Goal: Task Accomplishment & Management: Use online tool/utility

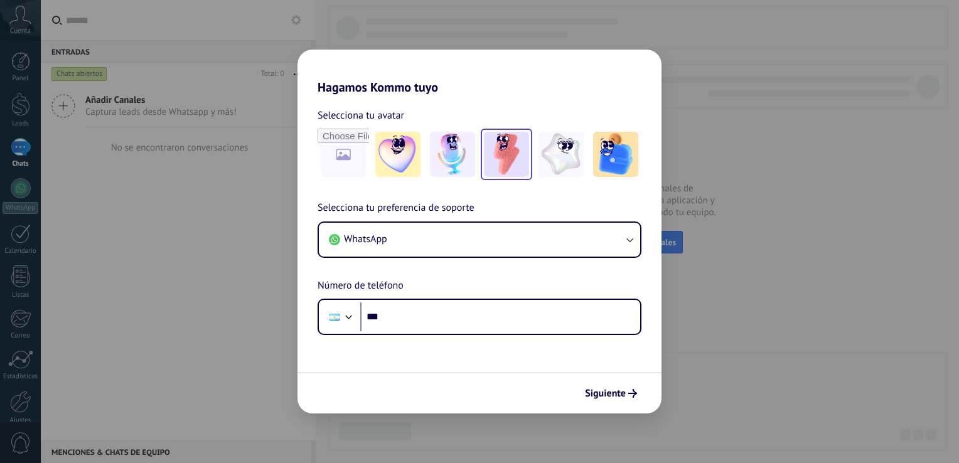
click at [516, 147] on img at bounding box center [506, 154] width 45 height 45
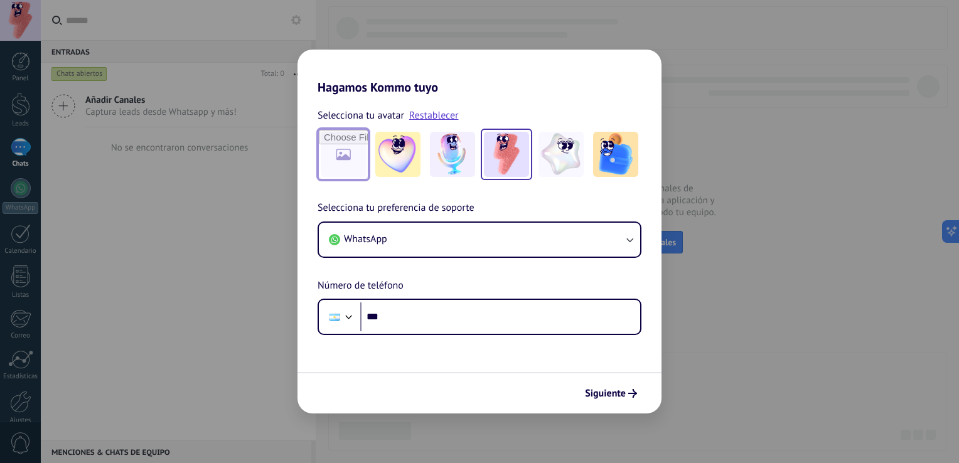
click at [339, 139] on input "file" at bounding box center [343, 154] width 49 height 49
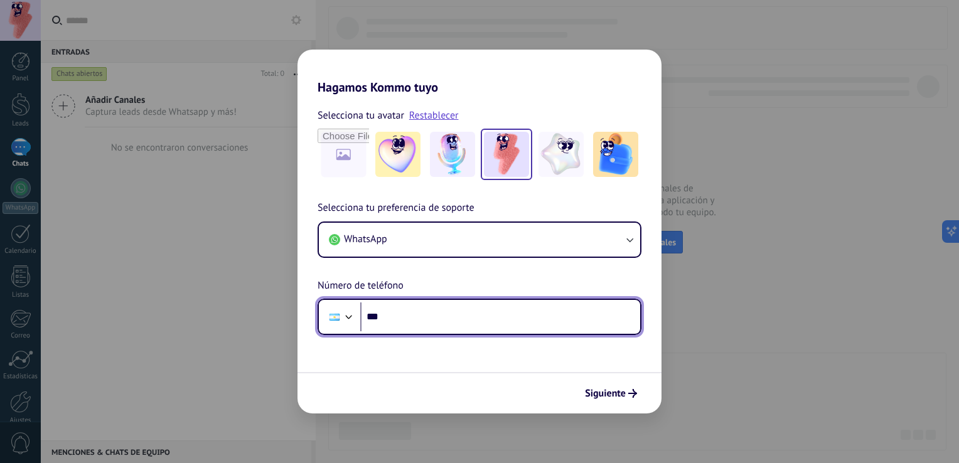
click at [447, 314] on input "***" at bounding box center [500, 316] width 280 height 29
type input "**********"
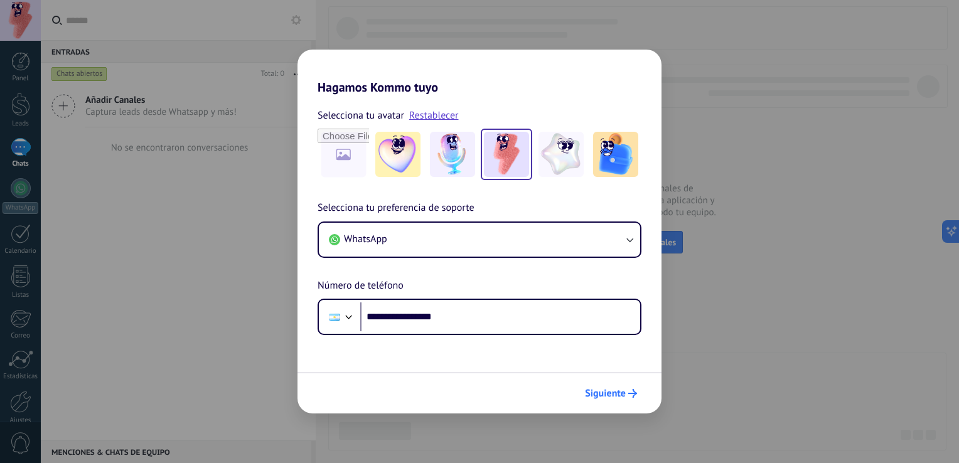
click at [597, 396] on span "Siguiente" at bounding box center [605, 393] width 41 height 9
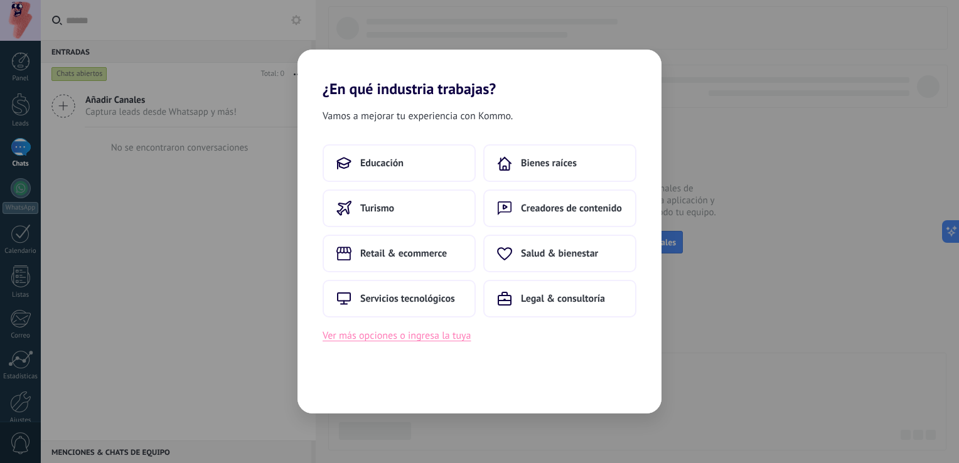
click at [371, 339] on button "Ver más opciones o ingresa la tuya" at bounding box center [396, 335] width 148 height 16
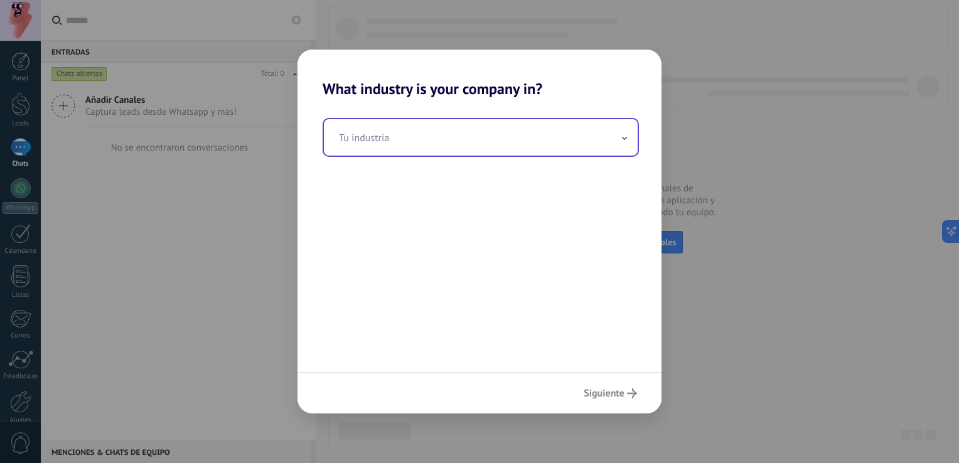
click at [413, 136] on input "text" at bounding box center [481, 137] width 314 height 36
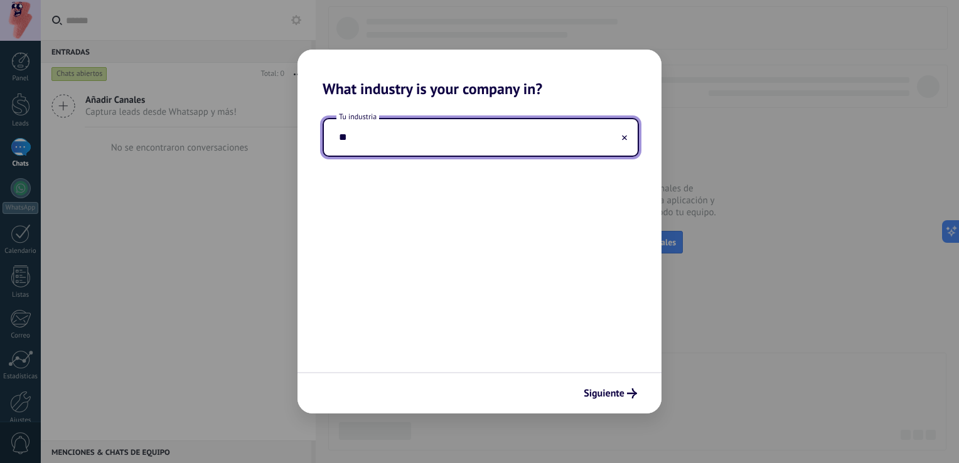
type input "*"
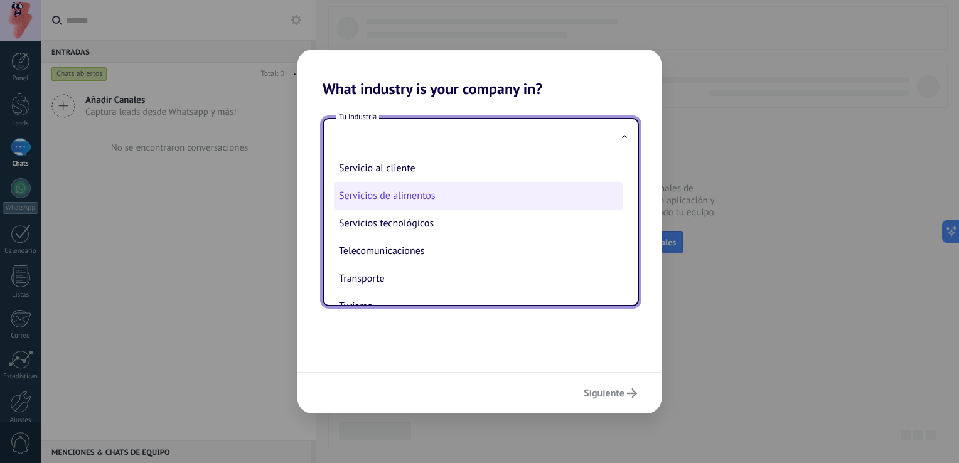
scroll to position [278, 0]
click at [400, 210] on li "Servicio al cliente" at bounding box center [478, 198] width 289 height 28
type input "**********"
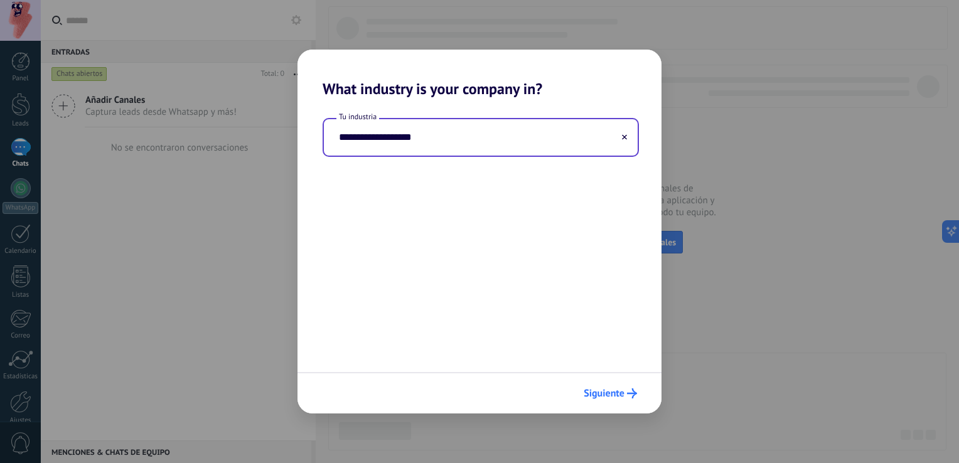
click at [600, 395] on span "Siguiente" at bounding box center [603, 393] width 41 height 9
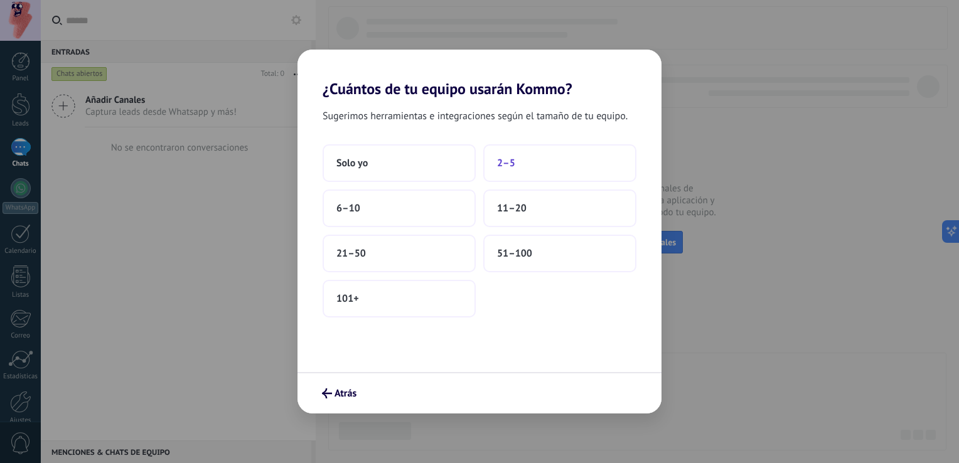
click at [551, 167] on button "2–5" at bounding box center [559, 163] width 153 height 38
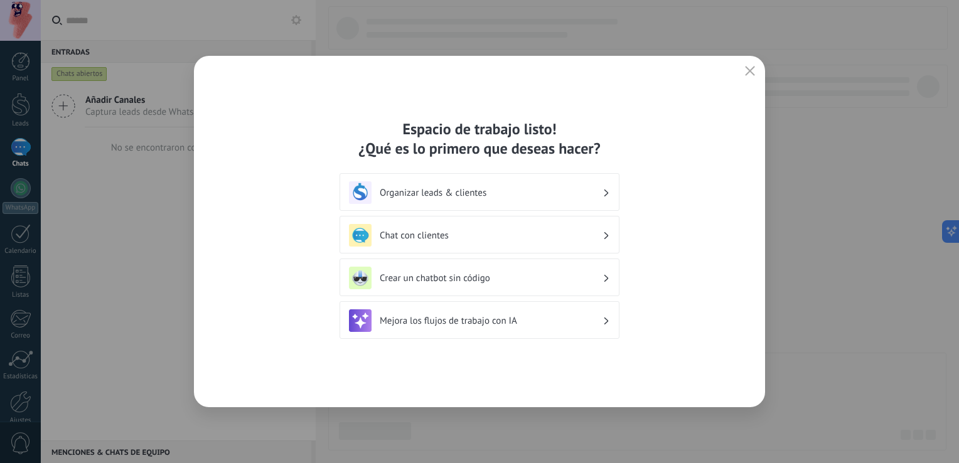
click at [605, 233] on icon at bounding box center [606, 235] width 4 height 8
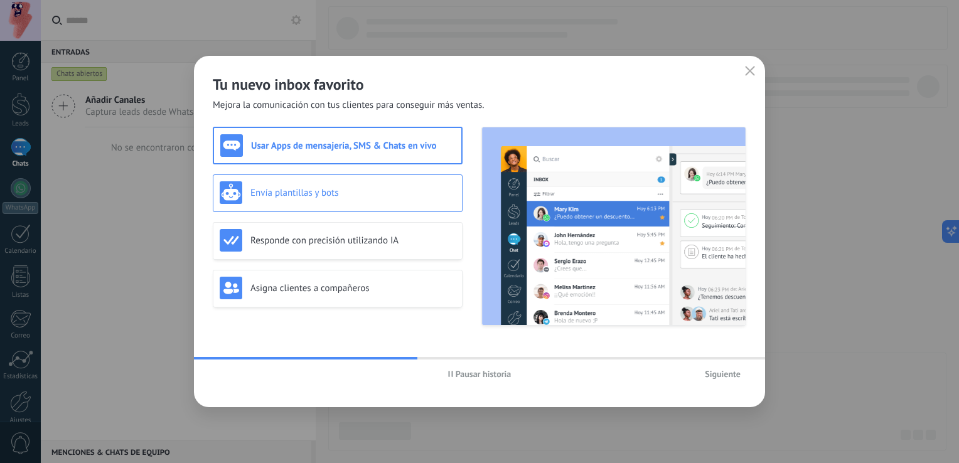
click at [407, 195] on h3 "Envía plantillas y bots" at bounding box center [352, 193] width 205 height 12
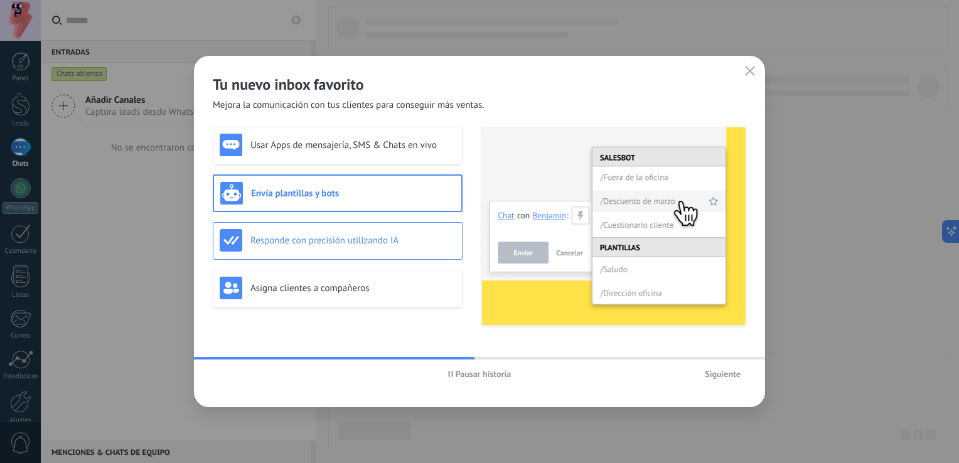
click at [414, 227] on div "Responde con precisión utilizando IA" at bounding box center [338, 241] width 250 height 38
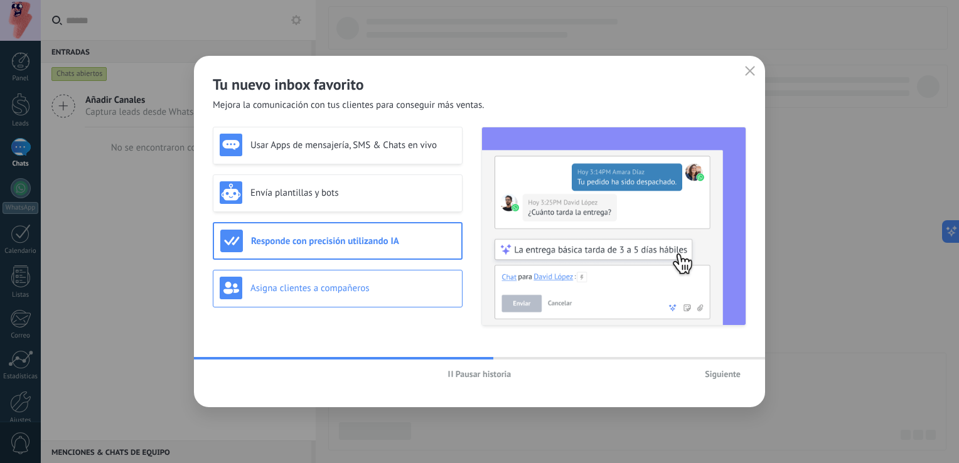
click at [410, 277] on div "Asigna clientes a compañeros" at bounding box center [338, 288] width 236 height 23
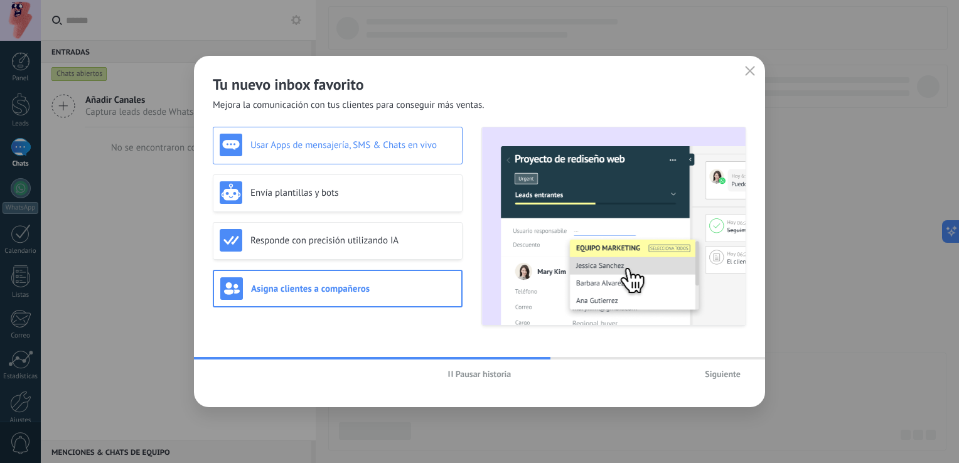
click at [364, 151] on h3 "Usar Apps de mensajería, SMS & Chats en vivo" at bounding box center [352, 145] width 205 height 12
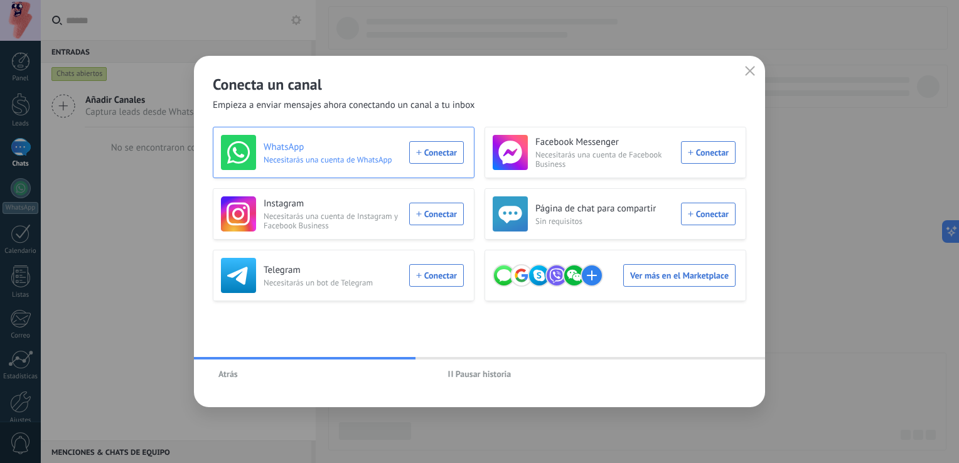
click at [452, 156] on div "WhatsApp Necesitarás una cuenta de WhatsApp Conectar" at bounding box center [342, 152] width 243 height 35
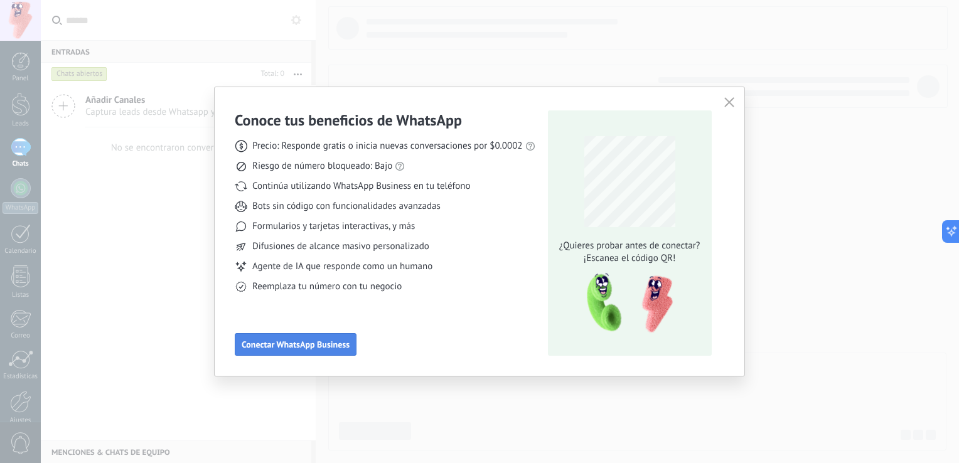
click at [338, 351] on button "Conectar WhatsApp Business" at bounding box center [296, 344] width 122 height 23
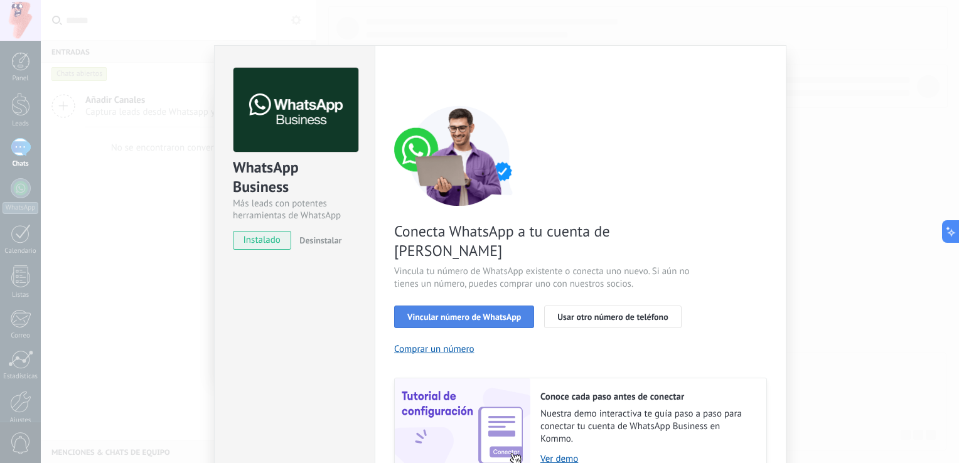
click at [450, 306] on button "Vincular número de WhatsApp" at bounding box center [464, 317] width 140 height 23
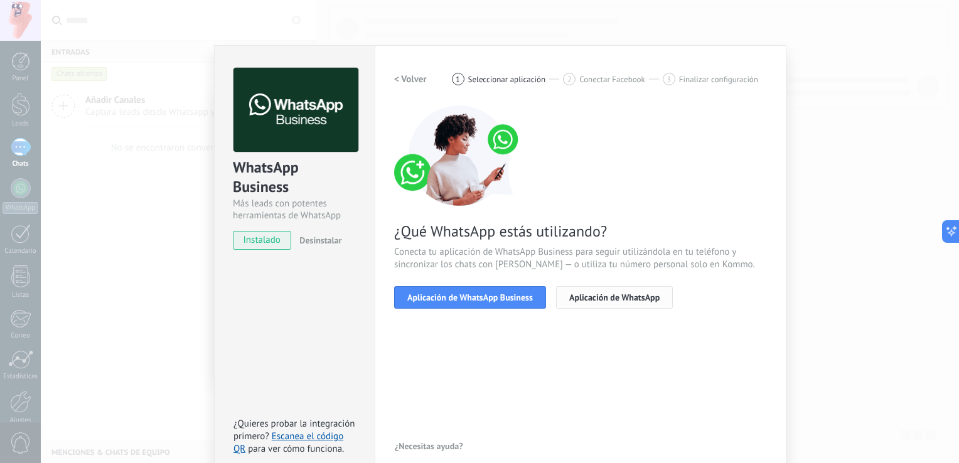
click at [629, 295] on span "Aplicación de WhatsApp" at bounding box center [614, 297] width 90 height 9
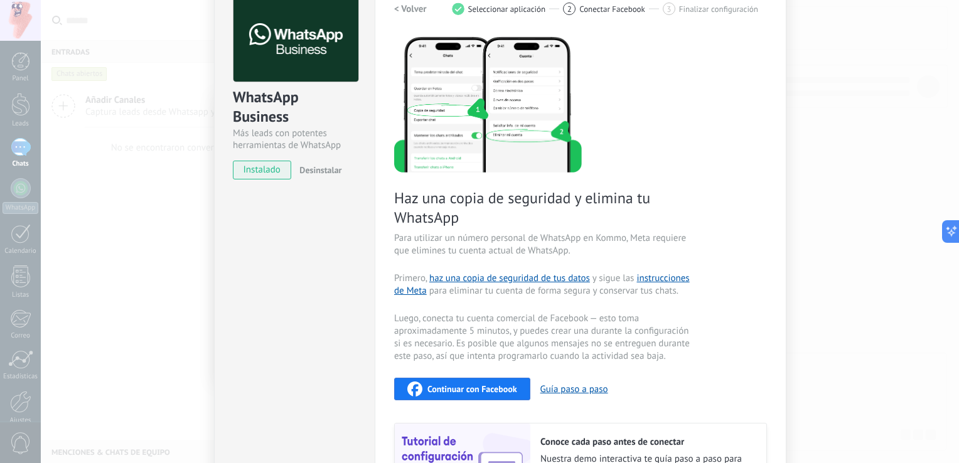
scroll to position [0, 0]
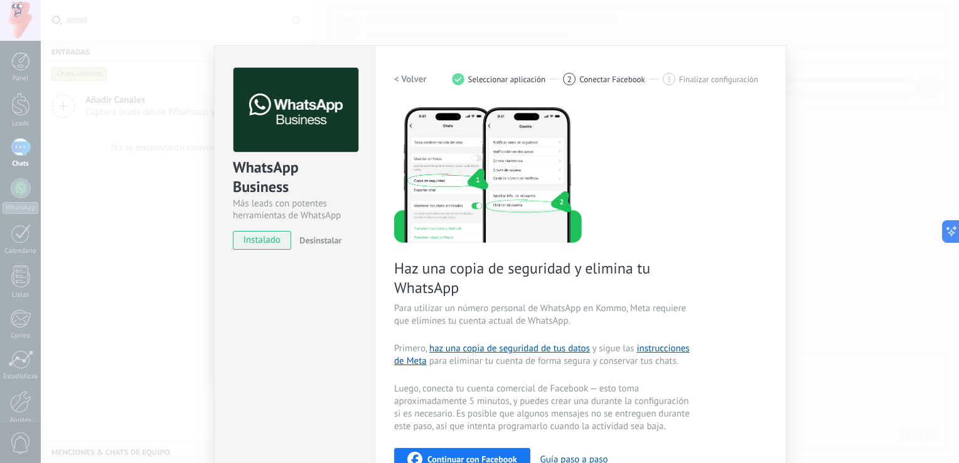
click at [844, 158] on div "WhatsApp Business Más leads con potentes herramientas de WhatsApp instalado Des…" at bounding box center [500, 231] width 918 height 463
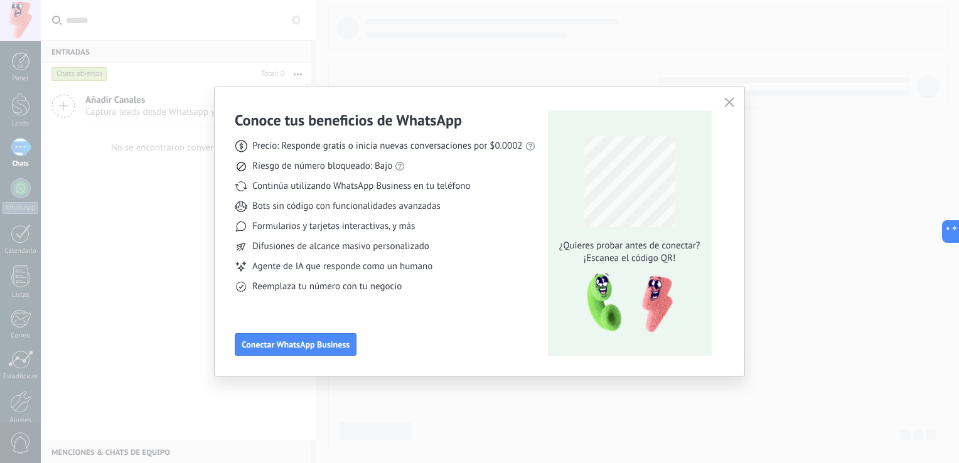
click at [731, 106] on span "button" at bounding box center [729, 102] width 10 height 11
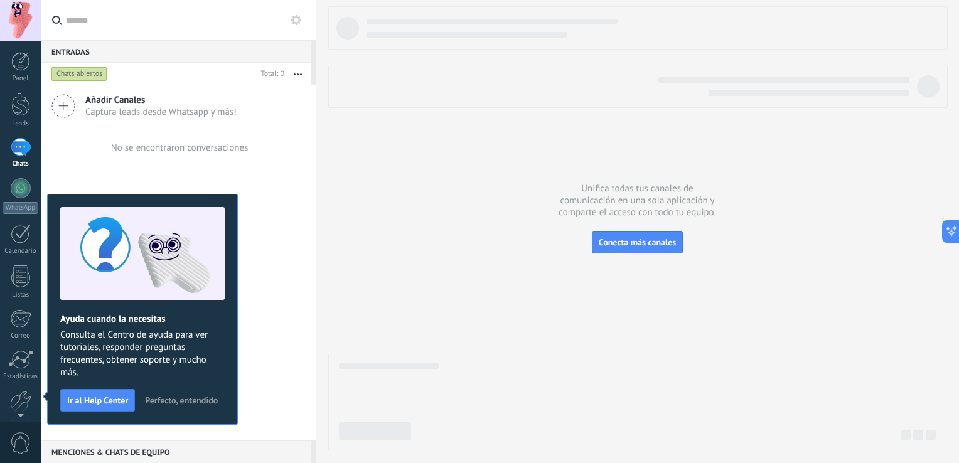
click at [97, 112] on span "Captura leads desde Whatsapp y más!" at bounding box center [160, 112] width 151 height 12
click at [52, 100] on icon at bounding box center [63, 106] width 24 height 24
click at [41, 95] on div "Añadir Canales Captura leads desde Whatsapp y más!" at bounding box center [178, 106] width 275 height 42
click at [72, 105] on icon at bounding box center [63, 106] width 24 height 24
click at [23, 192] on div at bounding box center [21, 188] width 20 height 20
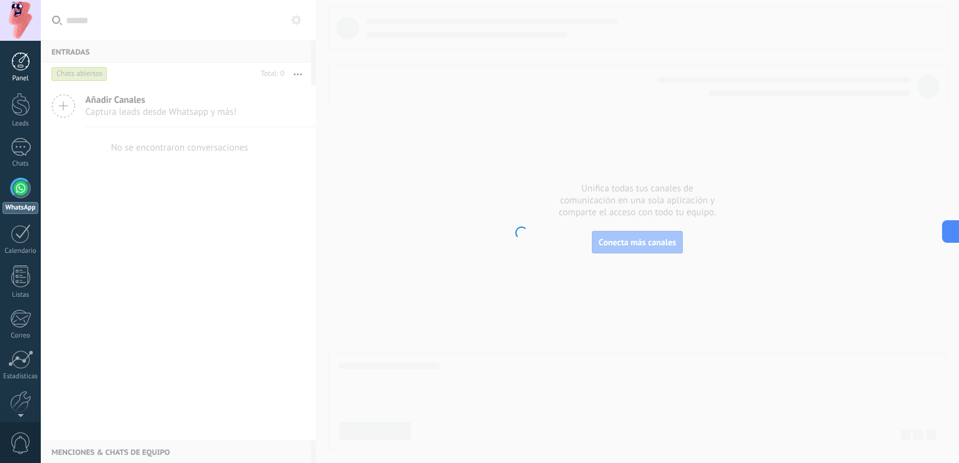
click at [20, 65] on div at bounding box center [20, 61] width 19 height 19
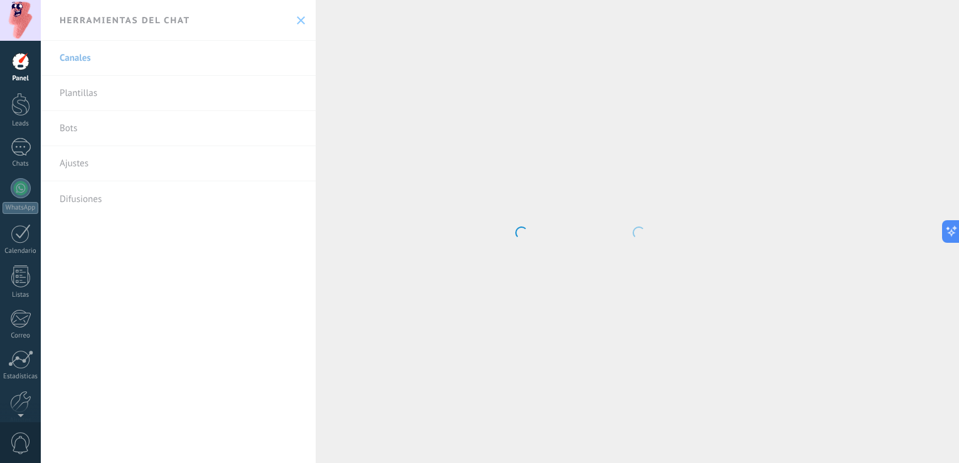
click at [65, 89] on body ".abccls-1,.abccls-2{fill-rule:evenodd}.abccls-2{fill:#fff} .abfcls-1{fill:none}…" at bounding box center [479, 231] width 959 height 463
drag, startPoint x: 89, startPoint y: 93, endPoint x: 100, endPoint y: 94, distance: 11.3
click at [89, 93] on body ".abccls-1,.abccls-2{fill-rule:evenodd}.abccls-2{fill:#fff} .abfcls-1{fill:none}…" at bounding box center [479, 231] width 959 height 463
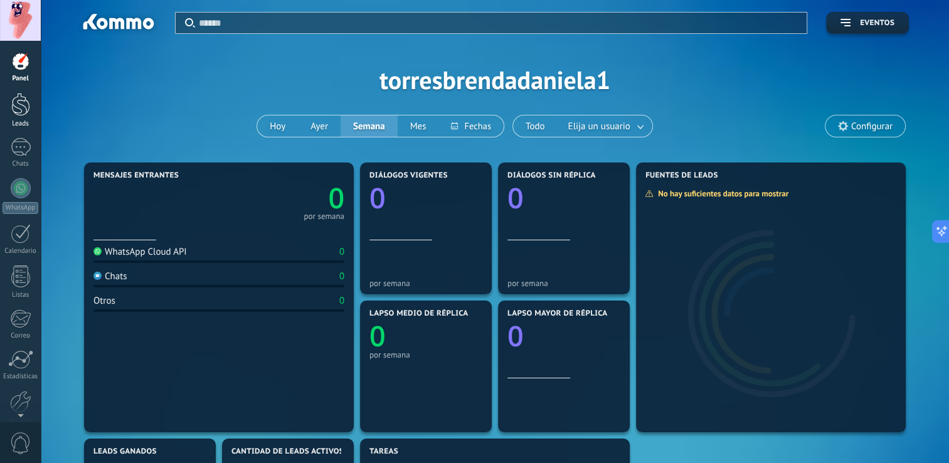
click at [20, 102] on div at bounding box center [20, 104] width 19 height 23
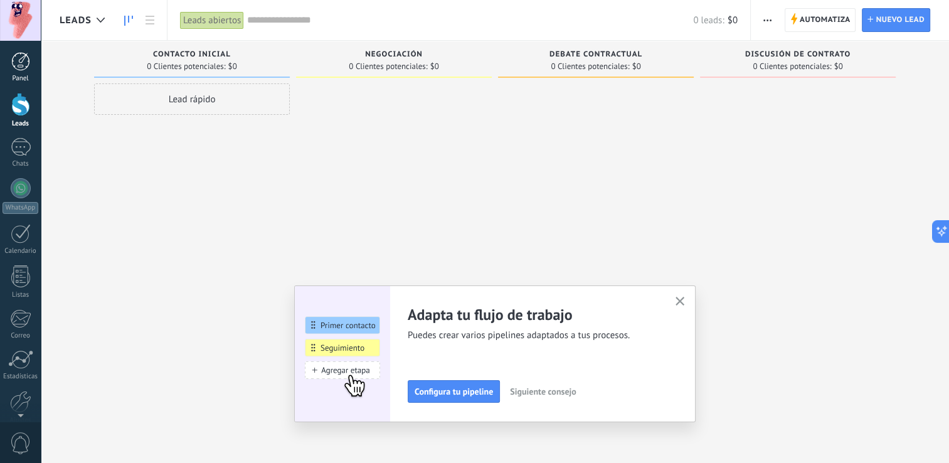
click at [24, 60] on div at bounding box center [20, 61] width 19 height 19
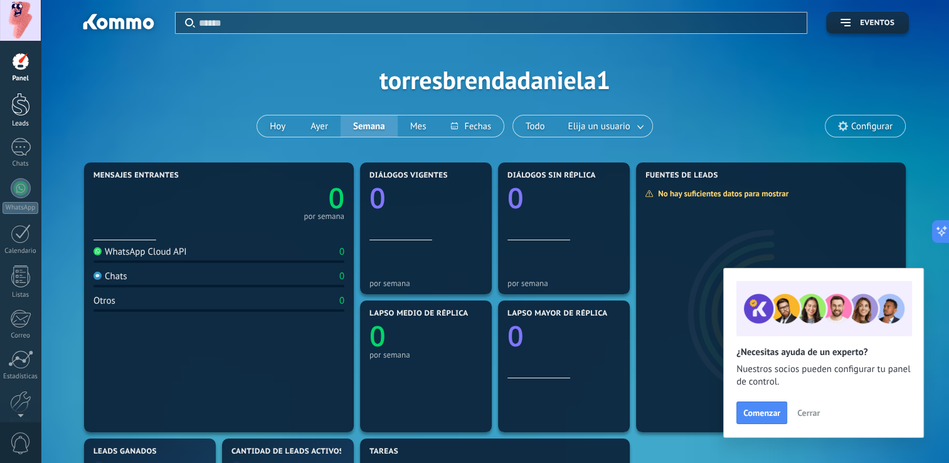
click at [13, 112] on div at bounding box center [20, 104] width 19 height 23
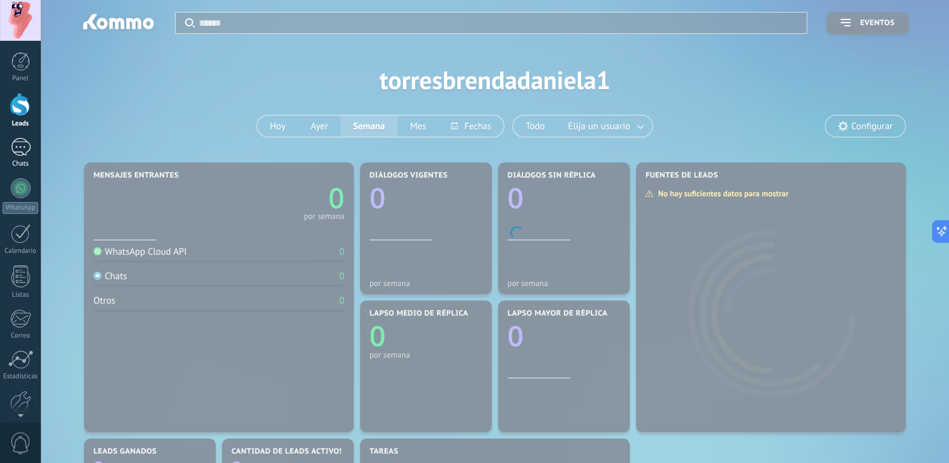
click at [20, 145] on div at bounding box center [21, 147] width 20 height 18
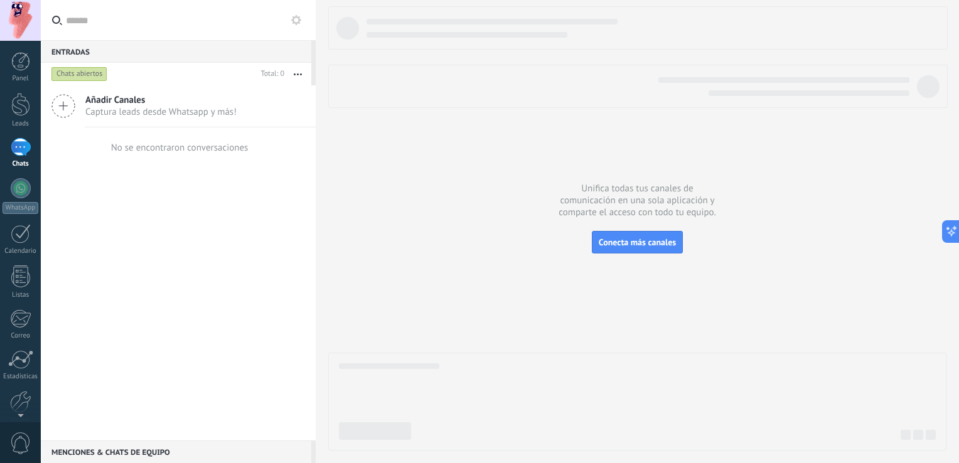
click at [58, 107] on icon at bounding box center [63, 106] width 24 height 24
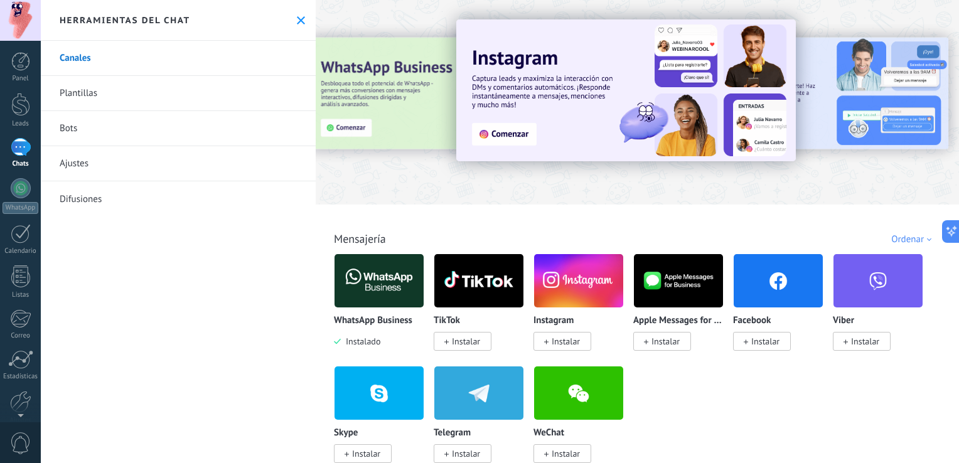
click at [76, 92] on link "Plantillas" at bounding box center [178, 93] width 275 height 35
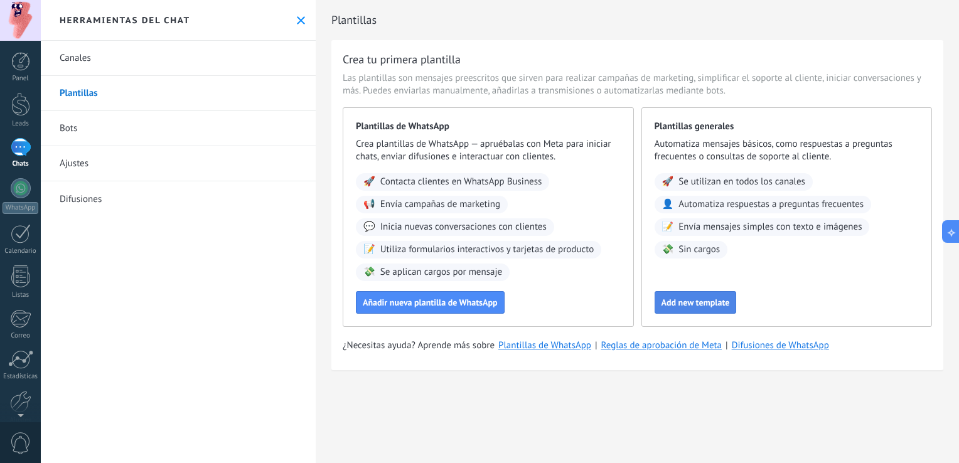
click at [708, 302] on span "Add new template" at bounding box center [695, 302] width 68 height 9
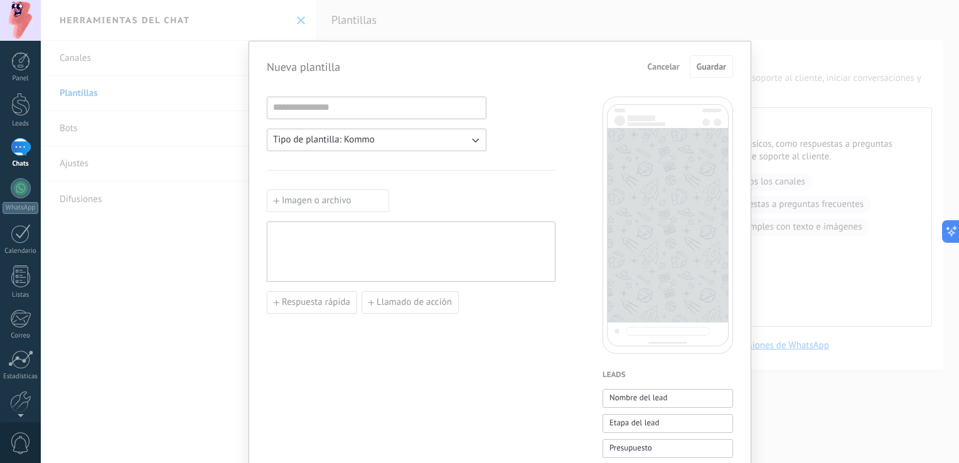
click at [657, 66] on span "Cancelar" at bounding box center [663, 66] width 32 height 9
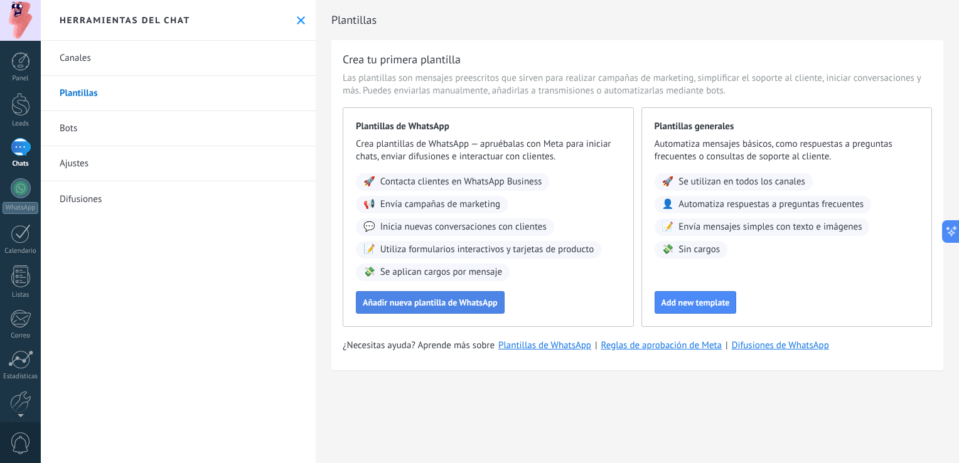
click at [463, 309] on button "Añadir nueva plantilla de WhatsApp" at bounding box center [430, 302] width 149 height 23
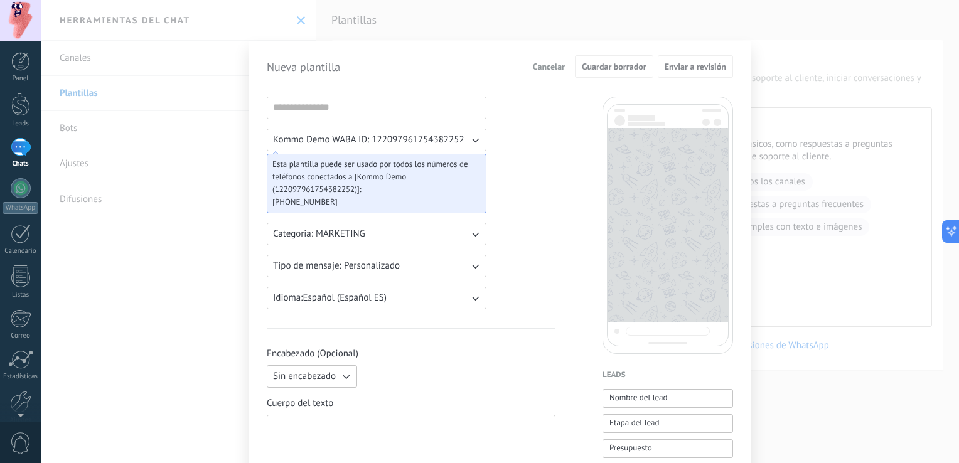
click at [548, 68] on span "Cancelar" at bounding box center [549, 66] width 32 height 9
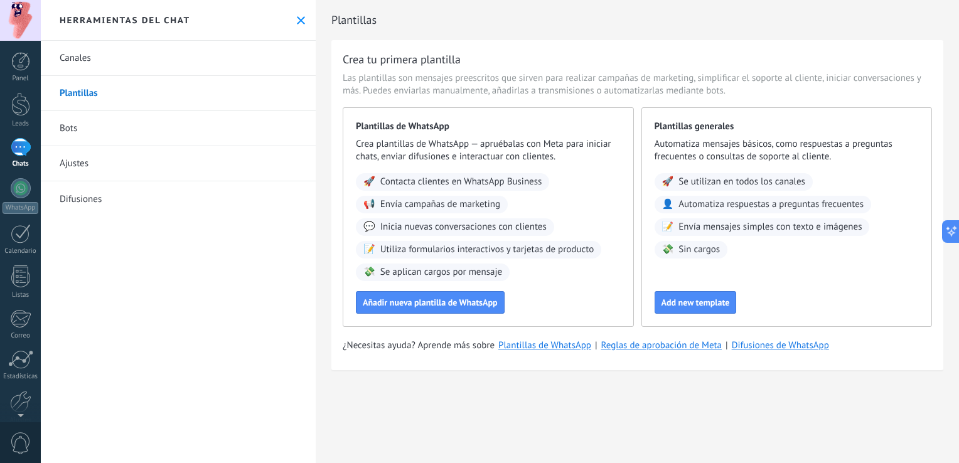
drag, startPoint x: 64, startPoint y: 127, endPoint x: 193, endPoint y: 102, distance: 131.8
click at [63, 127] on link "Bots" at bounding box center [178, 128] width 275 height 35
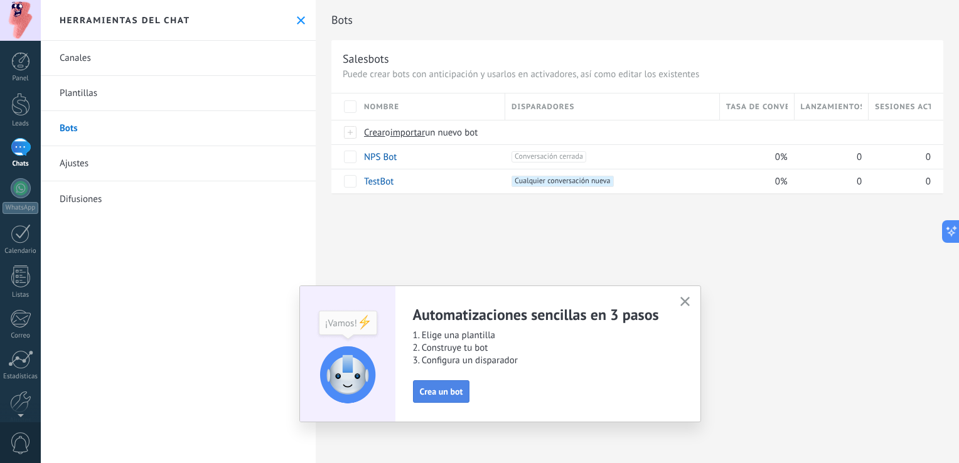
click at [454, 398] on button "Crea un bot" at bounding box center [441, 391] width 57 height 23
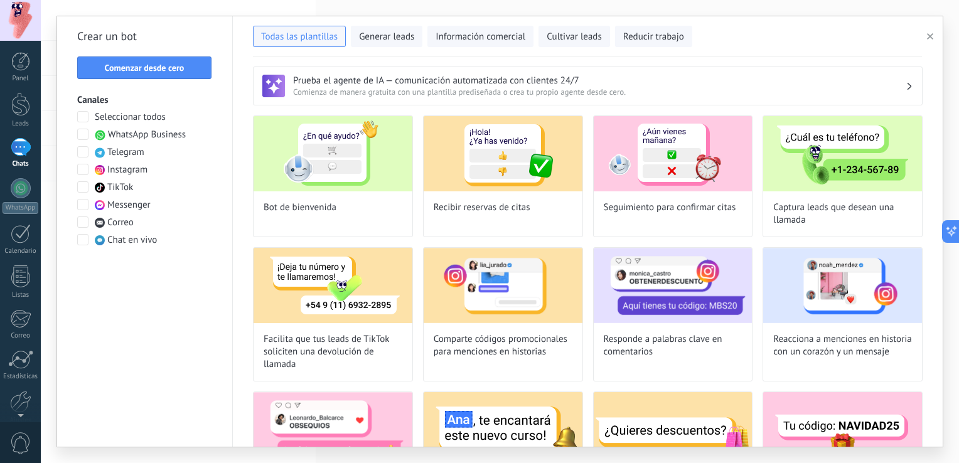
click at [80, 117] on span at bounding box center [82, 116] width 11 height 11
click at [768, 39] on div "Todas las plantillas Generar leads Información comercial Cultivar leads Reducir…" at bounding box center [587, 34] width 669 height 26
click at [534, 92] on span "Comienza de manera gratuita con una plantilla prediseñada o crea tu propio agen…" at bounding box center [599, 92] width 612 height 11
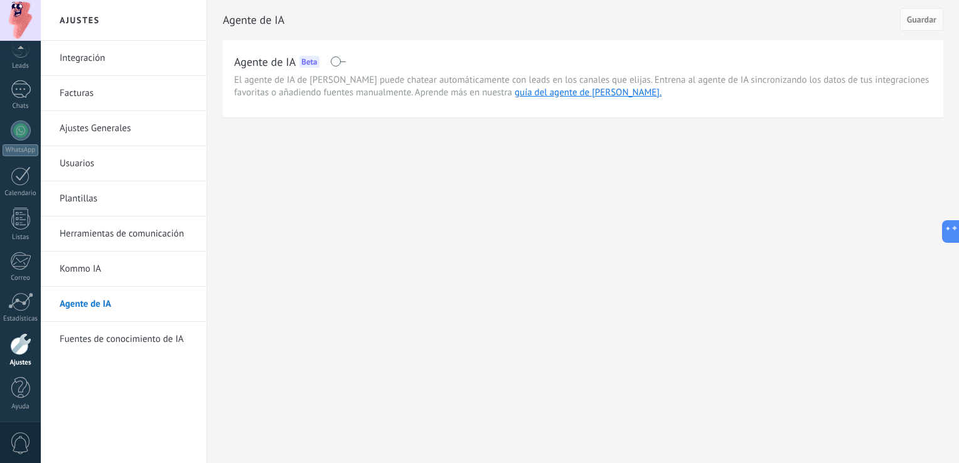
click at [331, 61] on span at bounding box center [338, 61] width 16 height 10
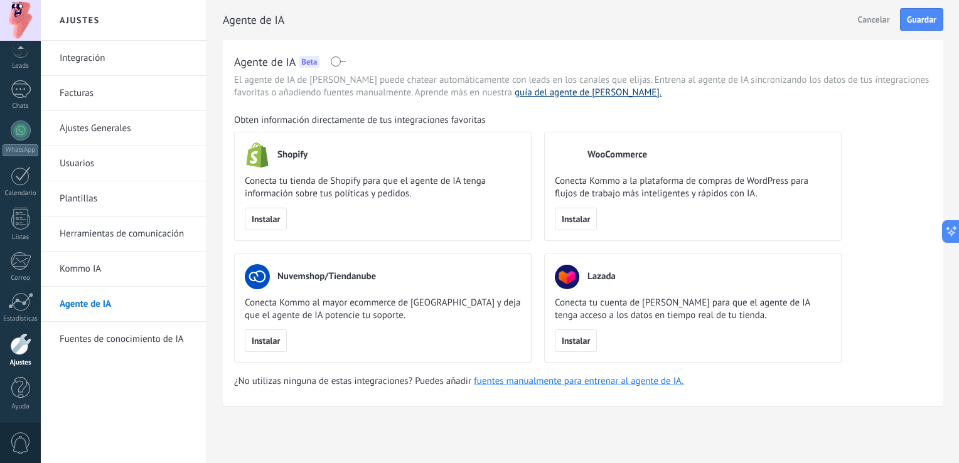
click at [545, 98] on link "guía del agente de [PERSON_NAME]." at bounding box center [587, 93] width 147 height 12
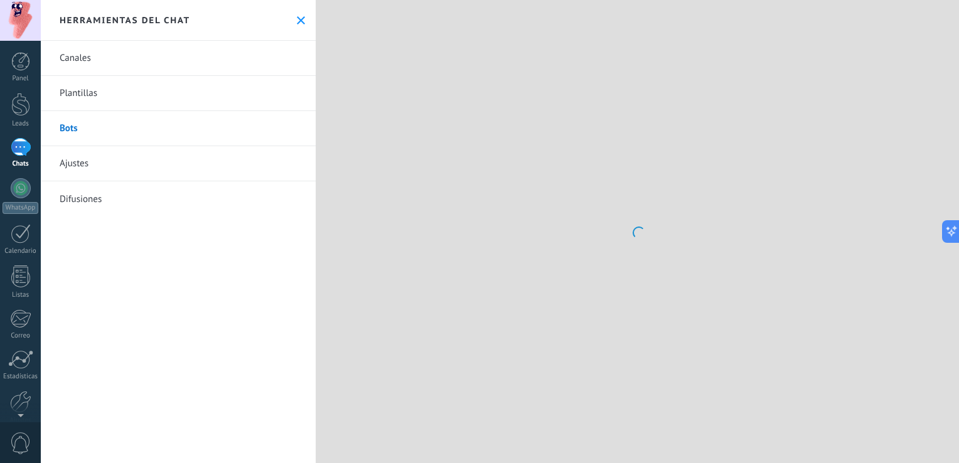
click at [176, 127] on link "Bots" at bounding box center [178, 128] width 275 height 35
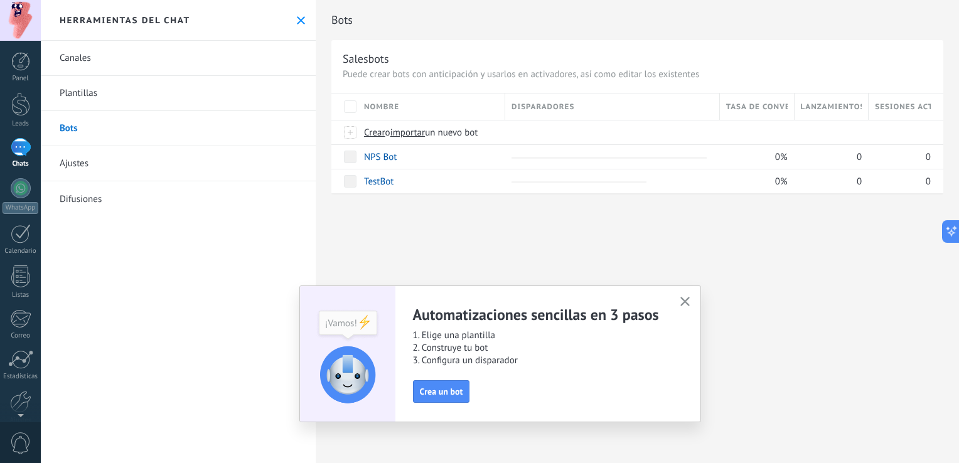
click at [451, 403] on button "Crea un bot" at bounding box center [441, 391] width 57 height 23
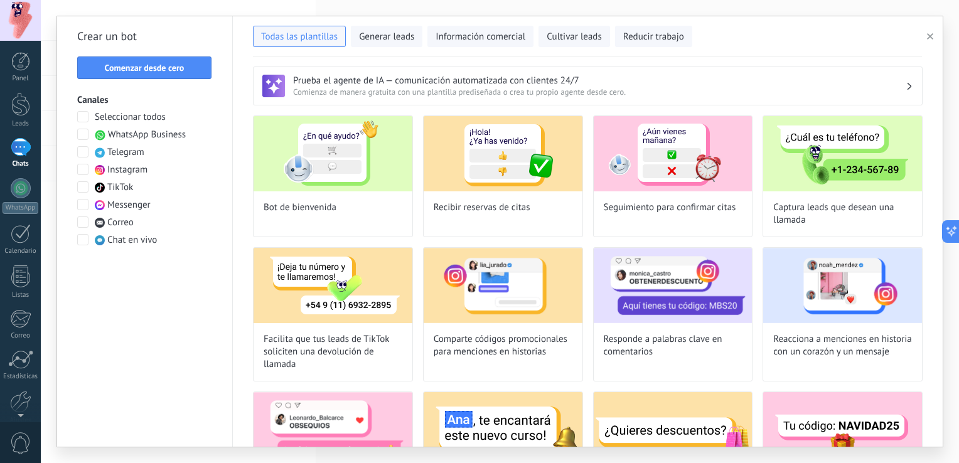
click at [339, 147] on img at bounding box center [332, 153] width 159 height 75
type input "**********"
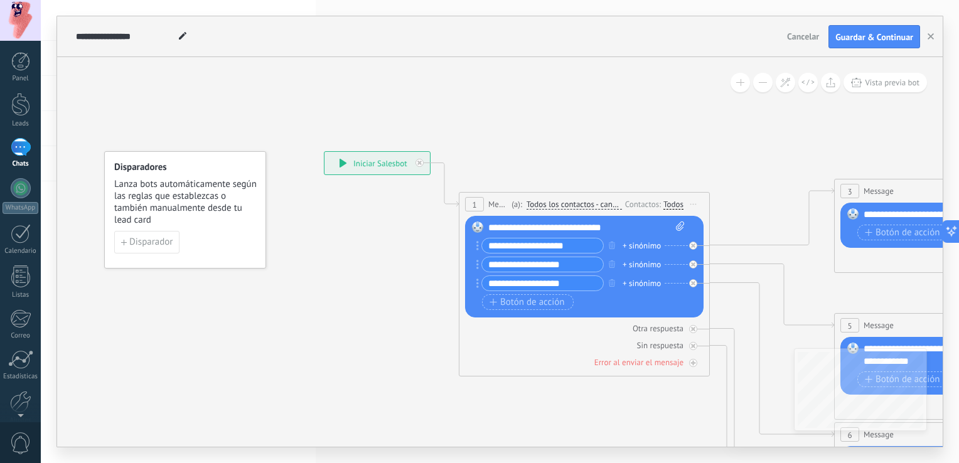
click at [572, 228] on div "**********" at bounding box center [586, 227] width 197 height 13
click at [546, 230] on div "**********" at bounding box center [586, 227] width 197 height 13
click at [621, 228] on div "**********" at bounding box center [586, 227] width 197 height 13
click at [509, 229] on div "**********" at bounding box center [586, 227] width 197 height 13
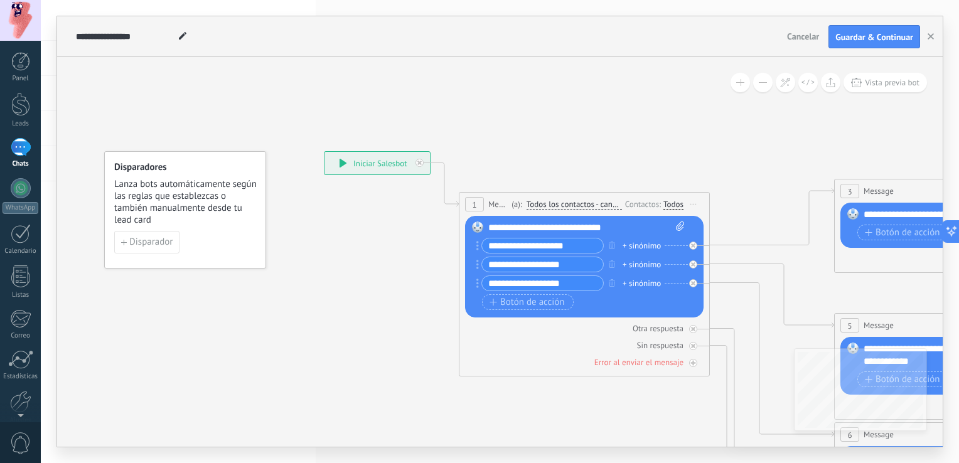
click at [578, 231] on div "**********" at bounding box center [586, 227] width 197 height 13
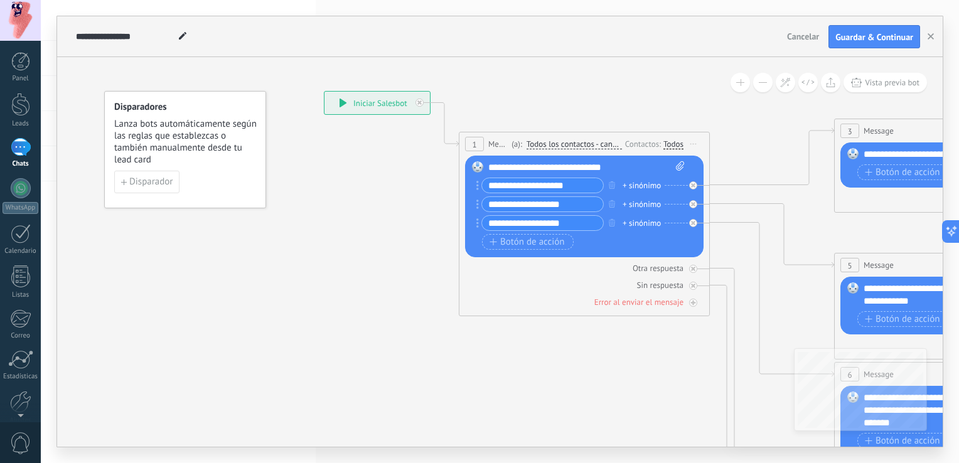
click at [760, 83] on span at bounding box center [762, 82] width 8 height 1
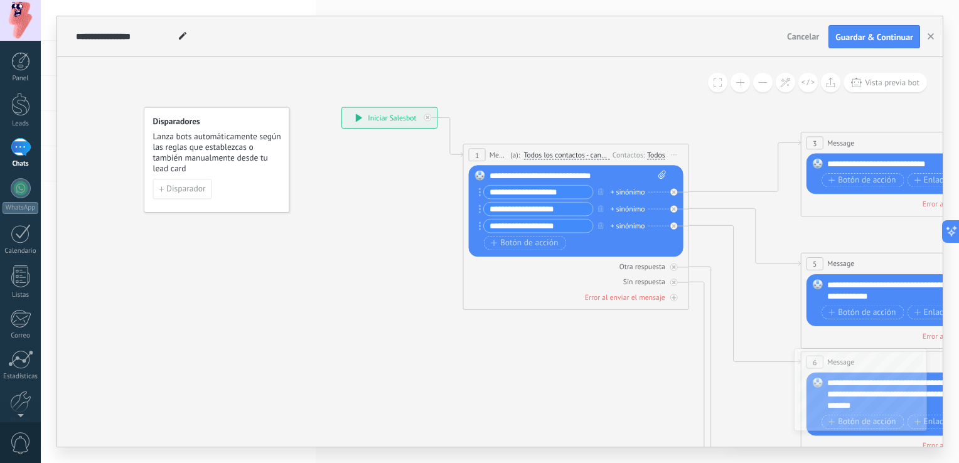
click at [760, 83] on span at bounding box center [762, 82] width 8 height 1
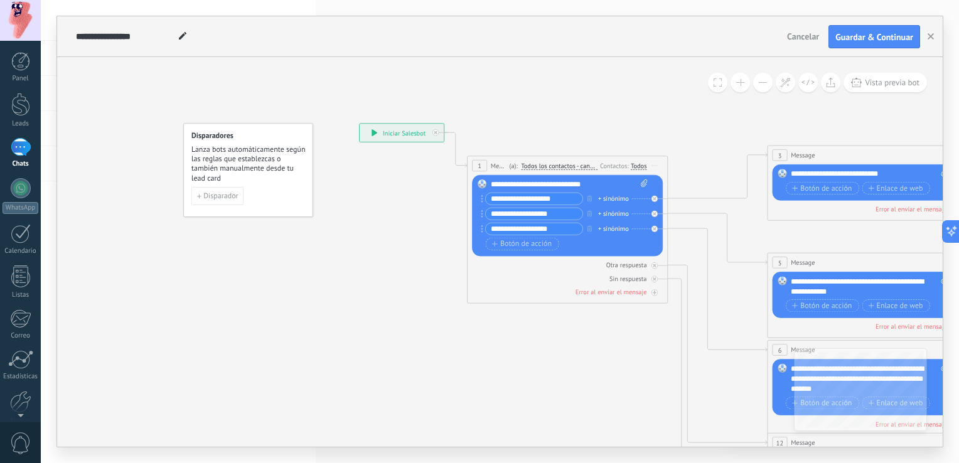
click at [760, 83] on span at bounding box center [762, 82] width 8 height 1
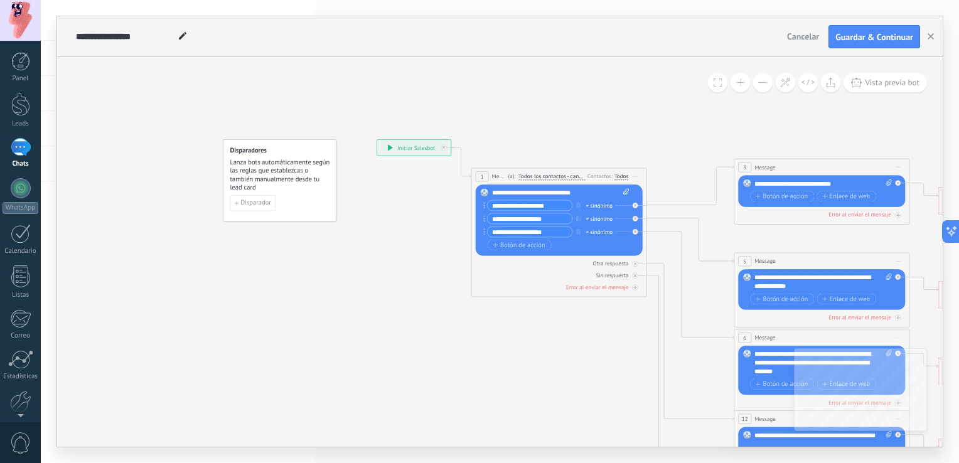
click at [760, 83] on span at bounding box center [762, 82] width 8 height 1
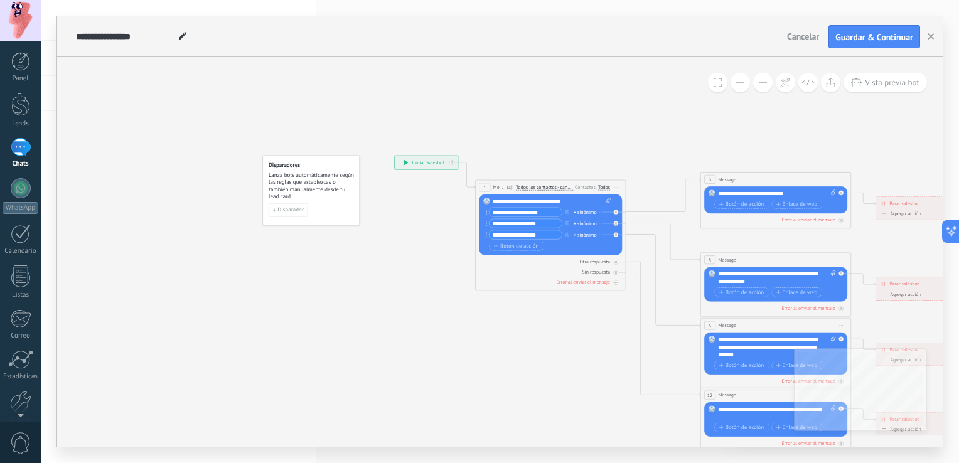
click at [760, 83] on span at bounding box center [762, 82] width 8 height 1
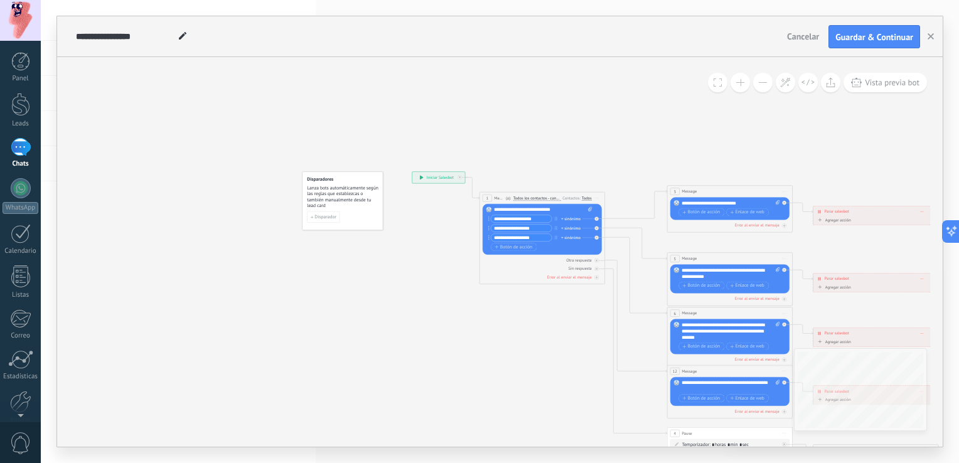
click at [760, 83] on span at bounding box center [762, 82] width 8 height 1
click at [768, 84] on button at bounding box center [762, 82] width 19 height 19
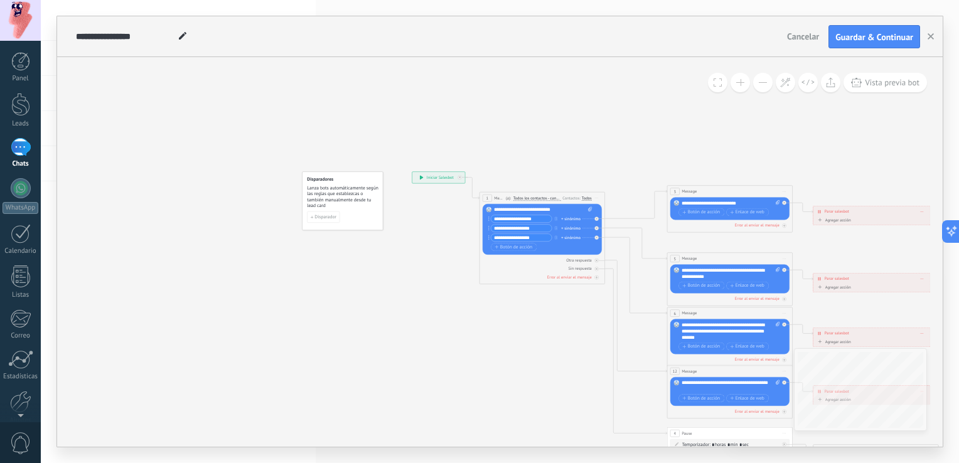
click at [768, 84] on button at bounding box center [762, 82] width 19 height 19
click at [738, 88] on button at bounding box center [739, 82] width 19 height 19
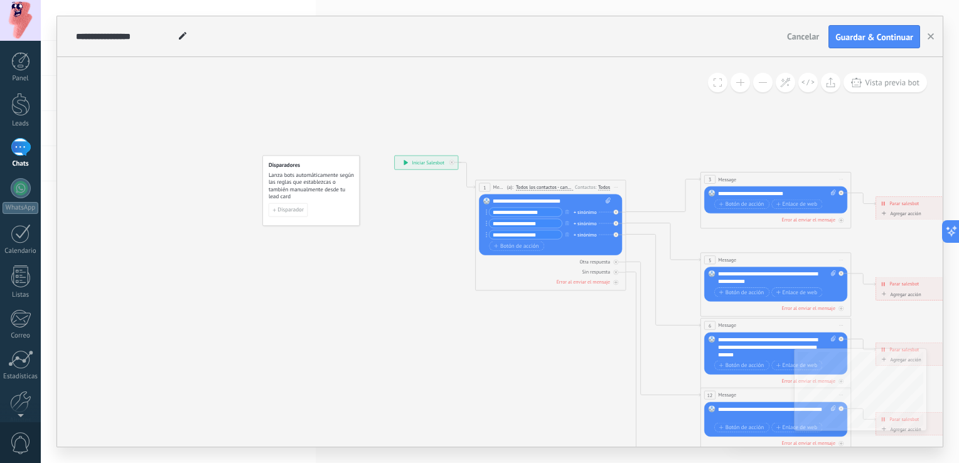
click at [738, 88] on button at bounding box center [739, 82] width 19 height 19
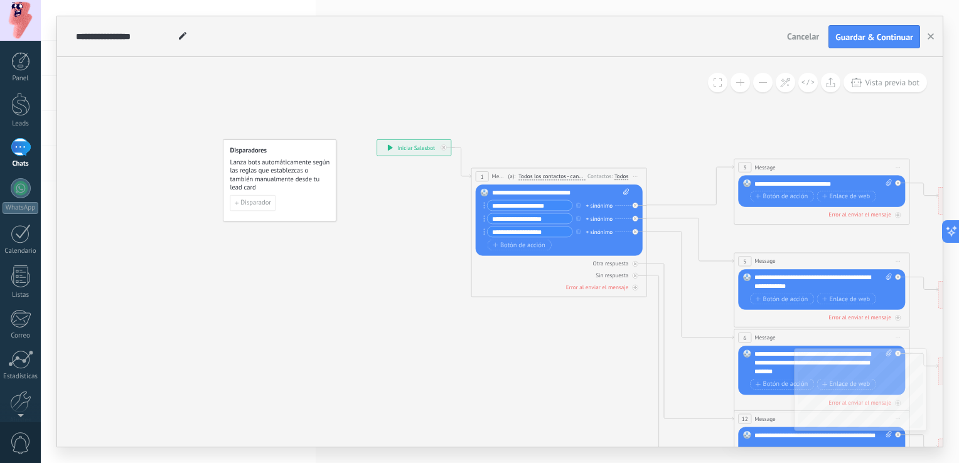
click at [738, 87] on button at bounding box center [739, 82] width 19 height 19
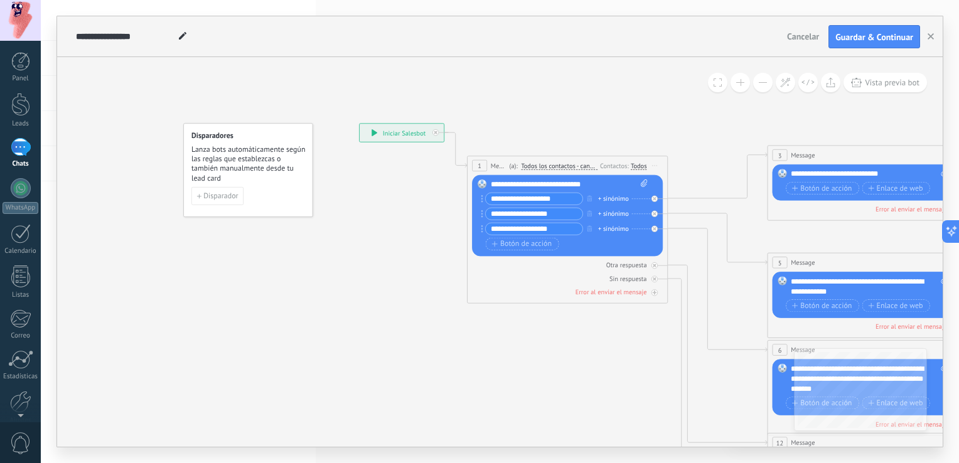
click at [738, 84] on button at bounding box center [739, 82] width 19 height 19
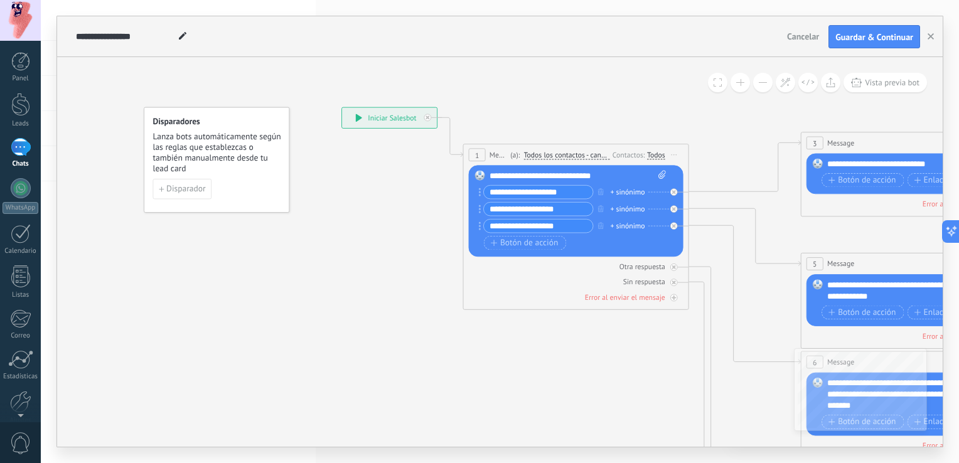
click at [738, 84] on button at bounding box center [739, 82] width 19 height 19
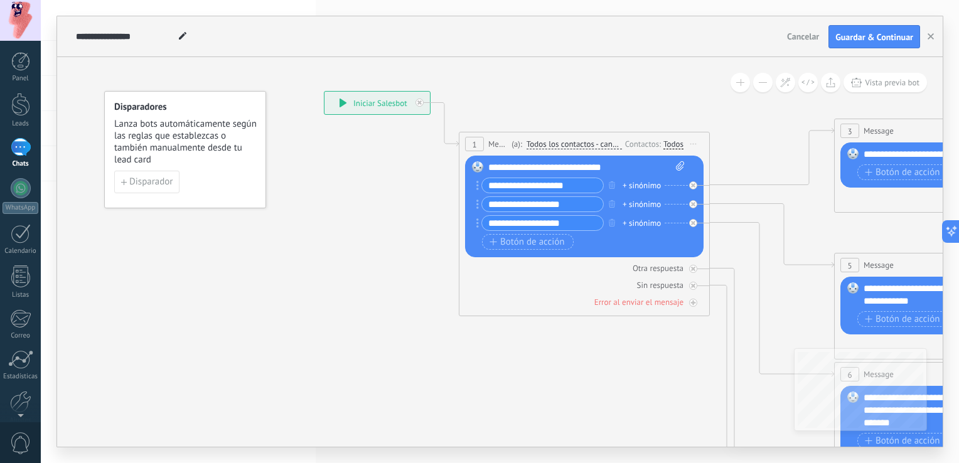
click at [740, 78] on button at bounding box center [739, 82] width 19 height 19
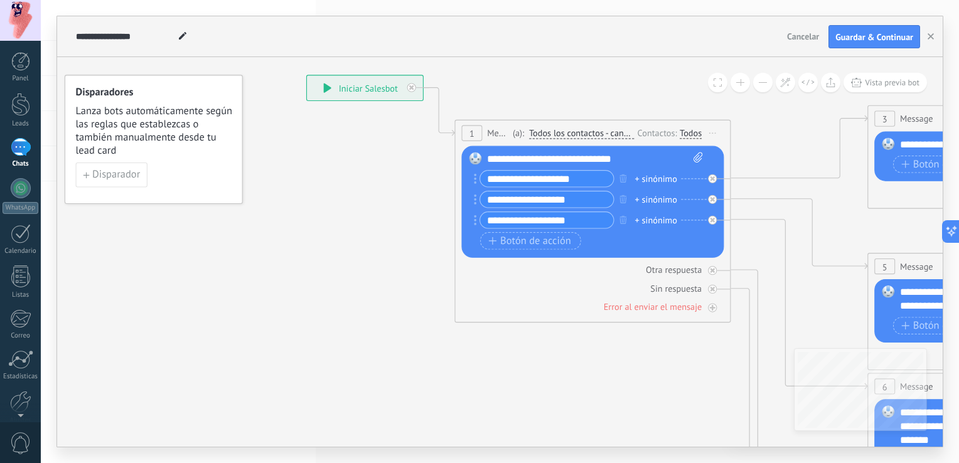
click at [599, 154] on div "**********" at bounding box center [595, 159] width 216 height 14
click at [571, 178] on input "**********" at bounding box center [546, 179] width 133 height 16
drag, startPoint x: 599, startPoint y: 178, endPoint x: 478, endPoint y: 179, distance: 121.1
click at [479, 179] on div "**********" at bounding box center [546, 180] width 135 height 18
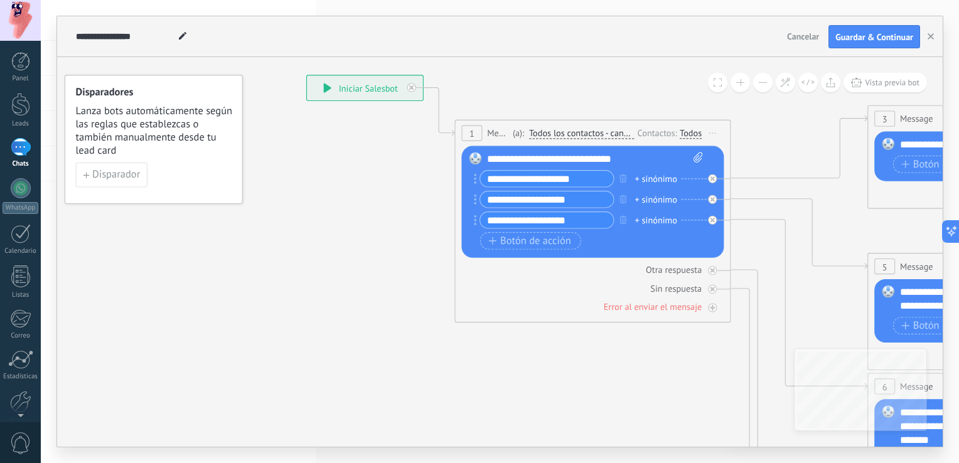
click at [523, 183] on input "**********" at bounding box center [546, 179] width 133 height 16
click at [566, 177] on input "**********" at bounding box center [546, 179] width 133 height 16
click at [594, 186] on input "**********" at bounding box center [546, 179] width 133 height 16
click at [619, 175] on icon "button" at bounding box center [622, 178] width 7 height 8
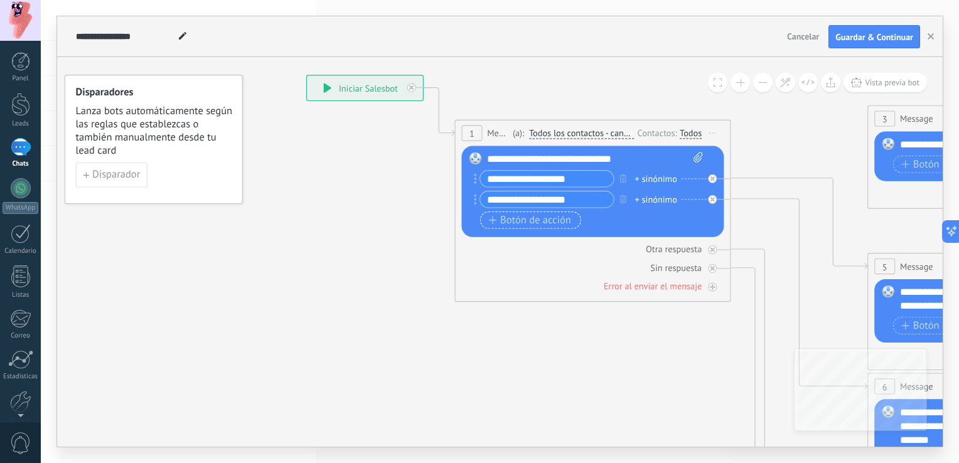
click at [491, 222] on icon "button" at bounding box center [492, 220] width 8 height 8
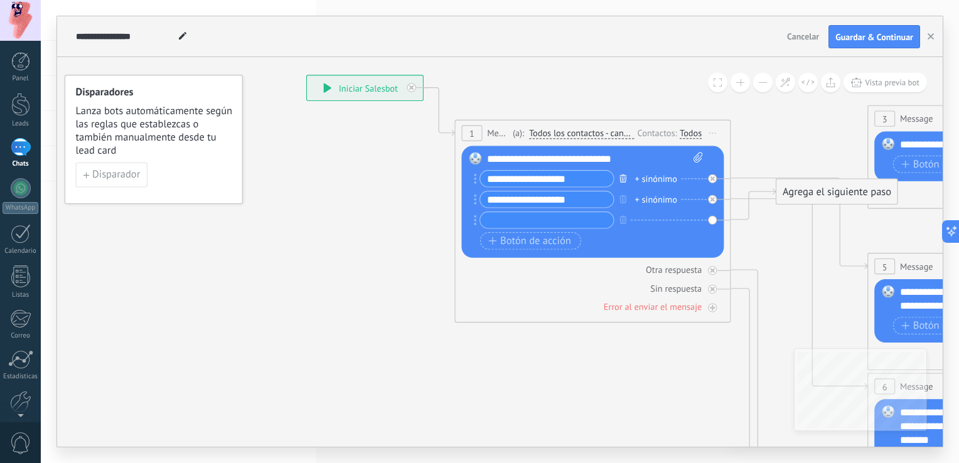
click at [624, 182] on icon "button" at bounding box center [622, 178] width 7 height 8
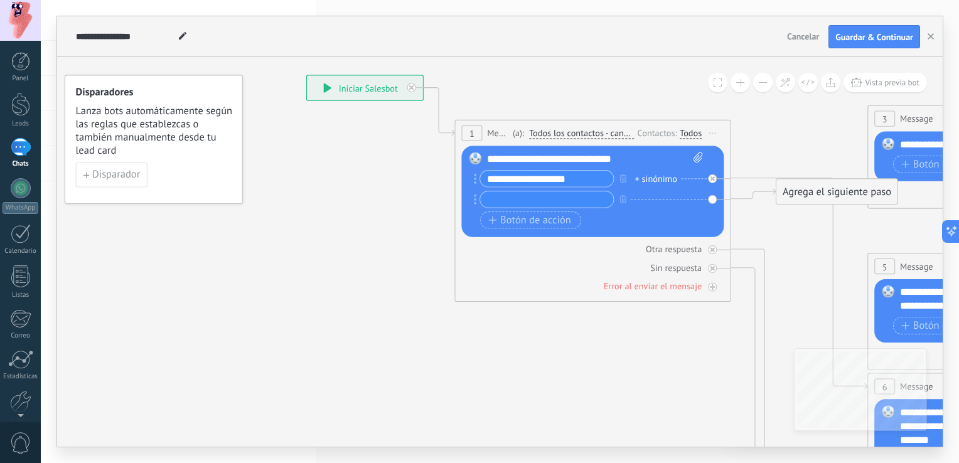
click at [541, 179] on input "**********" at bounding box center [546, 179] width 133 height 16
drag, startPoint x: 589, startPoint y: 177, endPoint x: 423, endPoint y: 182, distance: 165.7
click at [306, 75] on div "**********" at bounding box center [306, 75] width 0 height 0
type input "*"
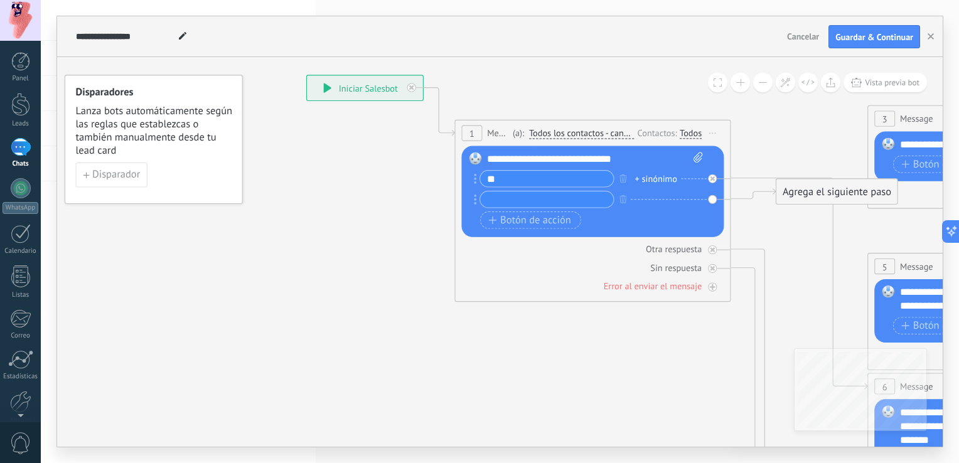
type input "*"
type input "**********"
click at [524, 202] on input "text" at bounding box center [546, 200] width 133 height 16
type input "**********"
click at [635, 176] on div "+ sinónimo" at bounding box center [656, 179] width 42 height 14
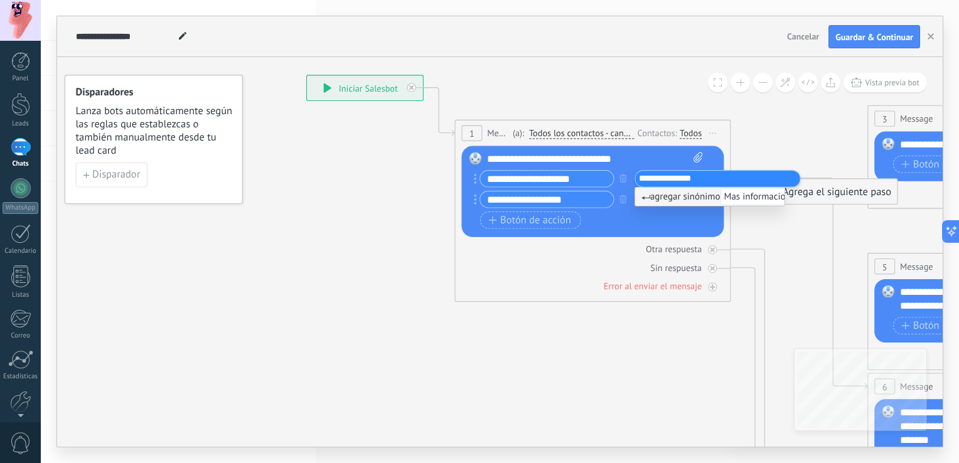
type input "**********"
click at [744, 194] on span "Mas informacion" at bounding box center [757, 196] width 74 height 17
click at [645, 198] on div "+ sinónimo" at bounding box center [656, 200] width 42 height 14
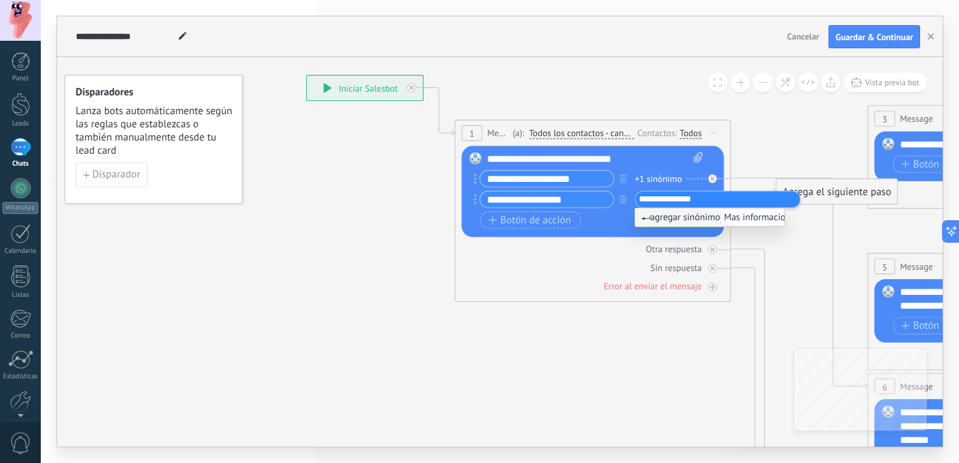
type input "**********"
click at [684, 217] on span "agregar sinónimo Mas informacion" at bounding box center [717, 217] width 153 height 12
click at [631, 220] on div "Botón de acción Enlace de web" at bounding box center [591, 221] width 222 height 18
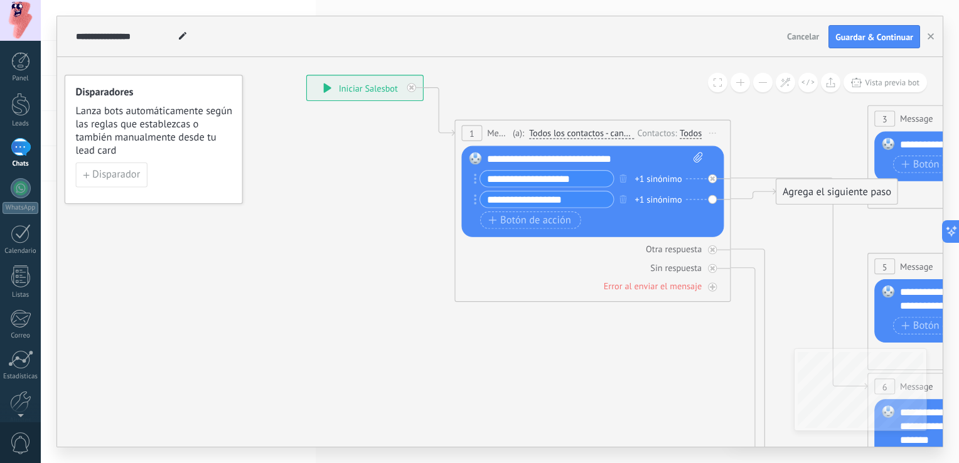
click at [823, 197] on div "Agrega el siguiente paso" at bounding box center [836, 192] width 121 height 23
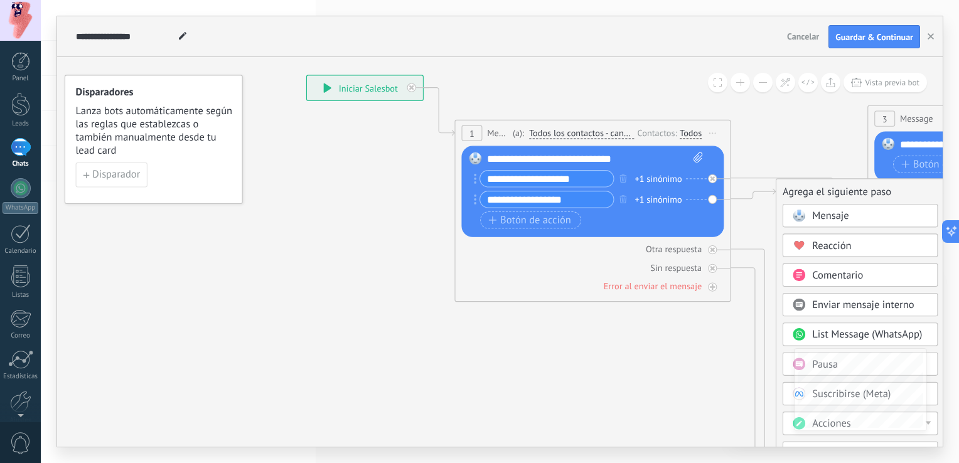
click at [842, 214] on span "Mensaje" at bounding box center [830, 216] width 36 height 13
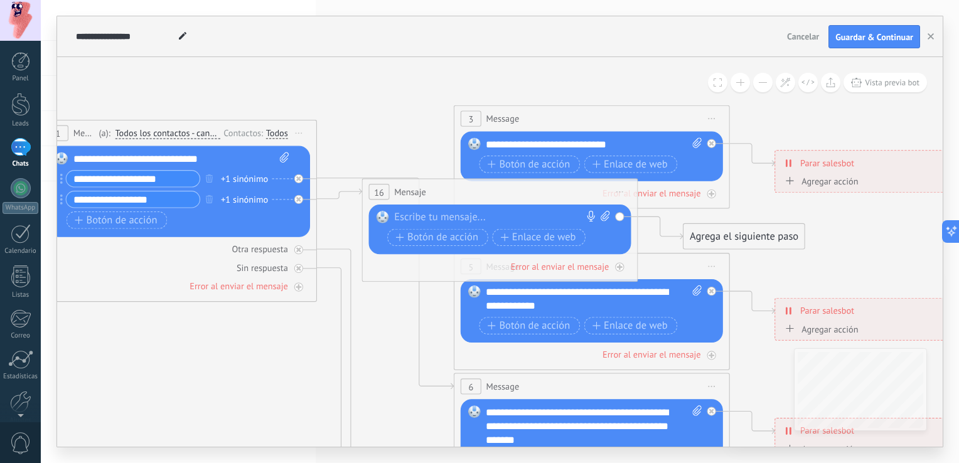
click at [447, 215] on div at bounding box center [496, 218] width 205 height 14
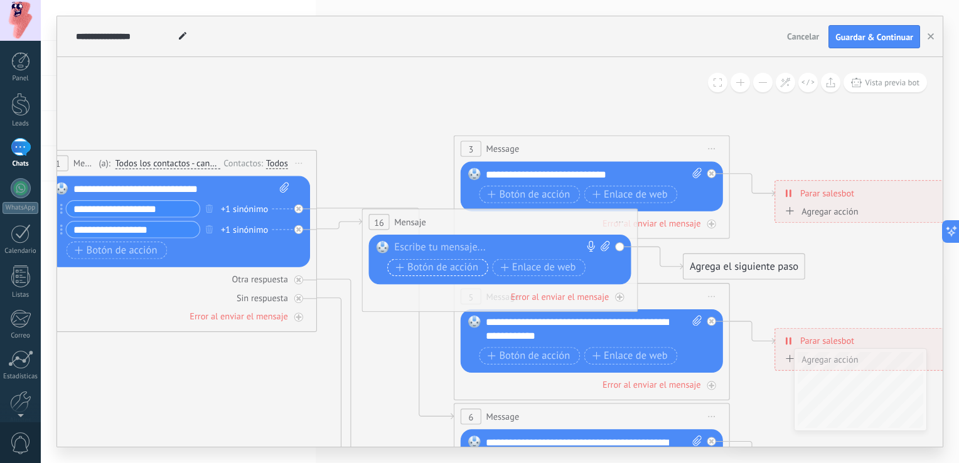
click at [464, 265] on span "Botón de acción" at bounding box center [436, 267] width 83 height 11
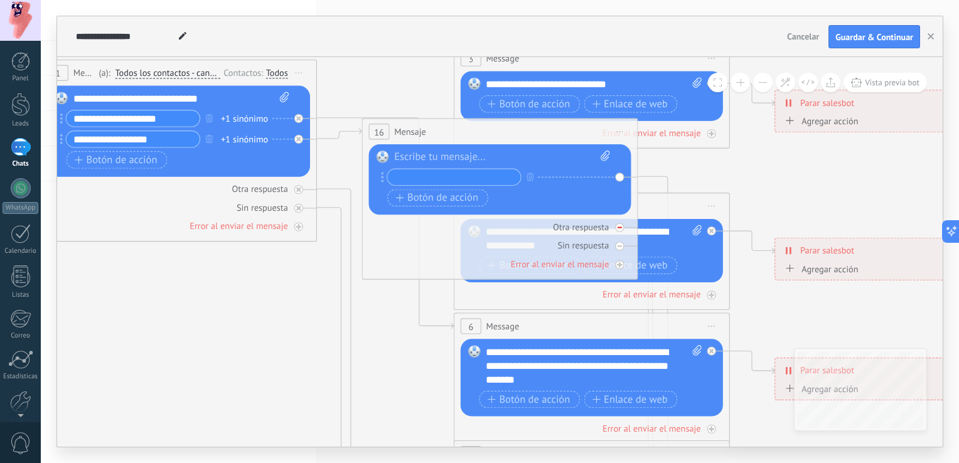
click at [615, 230] on div at bounding box center [619, 227] width 9 height 9
click at [582, 231] on div "Otra respuesta" at bounding box center [581, 227] width 56 height 12
click at [737, 183] on div "Agrega el siguiente paso" at bounding box center [743, 177] width 121 height 23
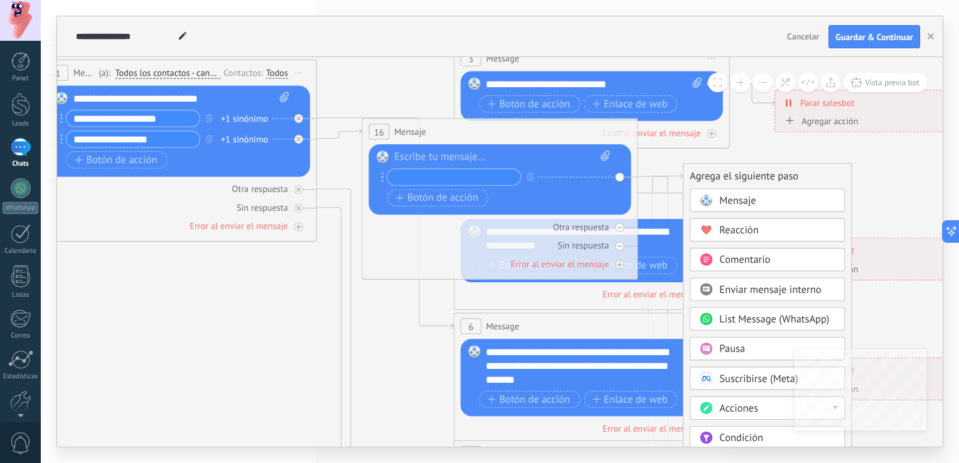
click at [738, 227] on span "Reacción" at bounding box center [738, 230] width 39 height 13
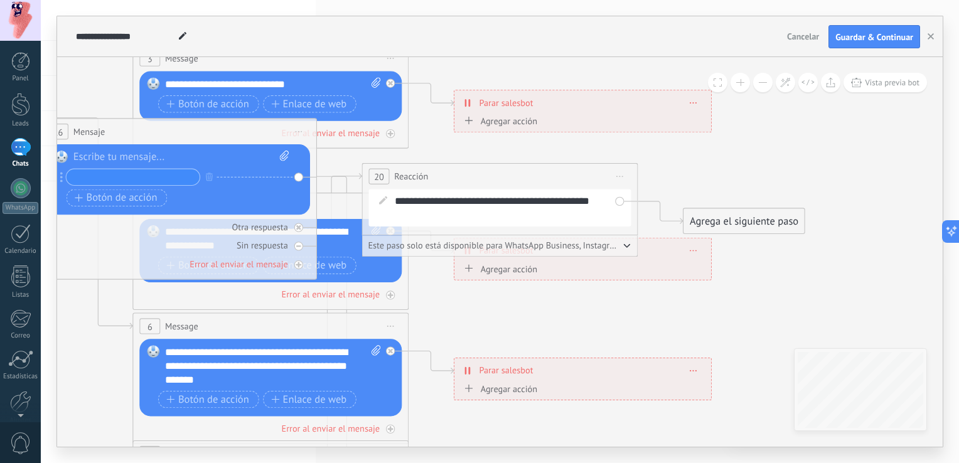
click at [712, 220] on div "Agrega el siguiente paso" at bounding box center [743, 221] width 121 height 23
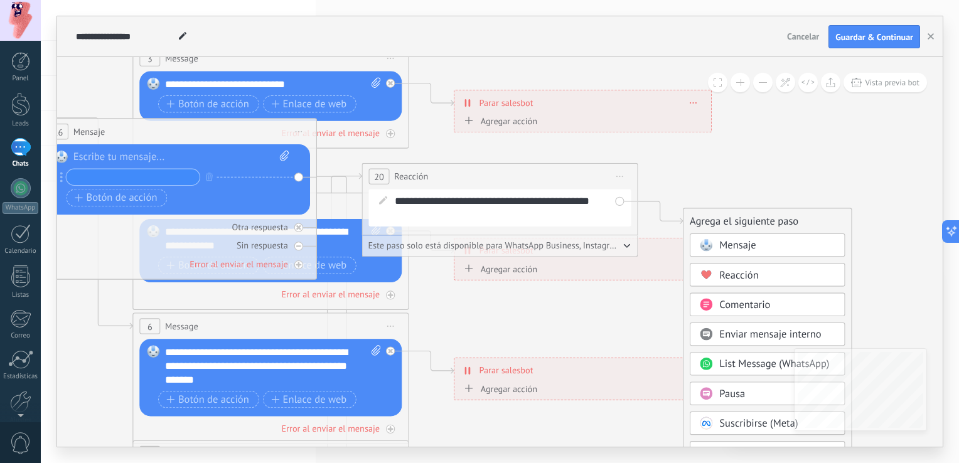
click at [772, 306] on div "Comentario" at bounding box center [777, 306] width 116 height 14
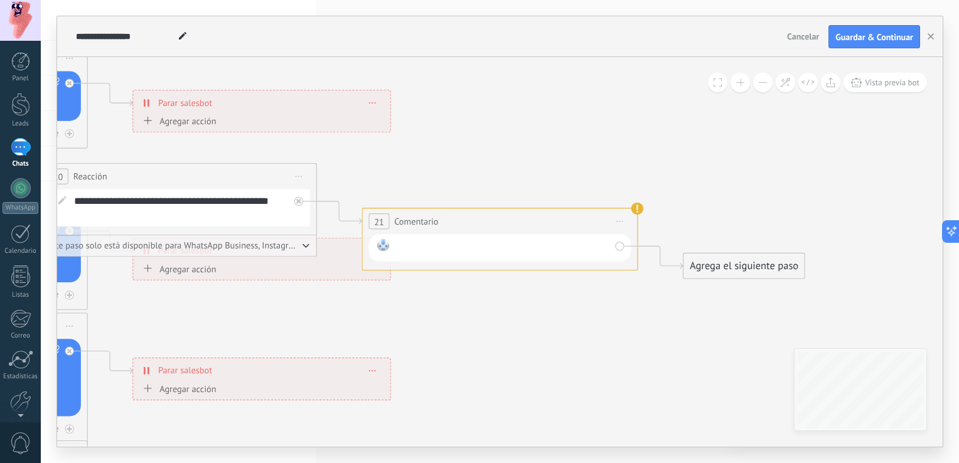
click at [566, 254] on div at bounding box center [502, 248] width 215 height 18
click at [566, 252] on div at bounding box center [502, 248] width 215 height 18
